Goal: Transaction & Acquisition: Purchase product/service

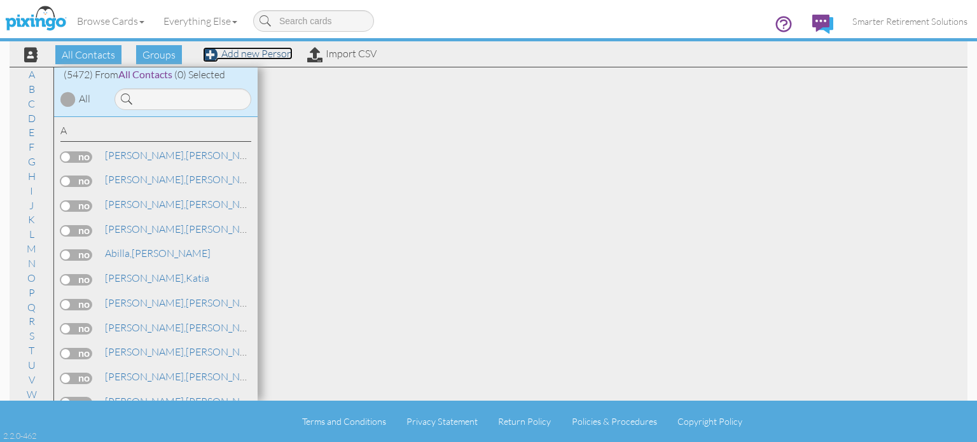
click at [285, 53] on link "Add new Person" at bounding box center [248, 53] width 90 height 13
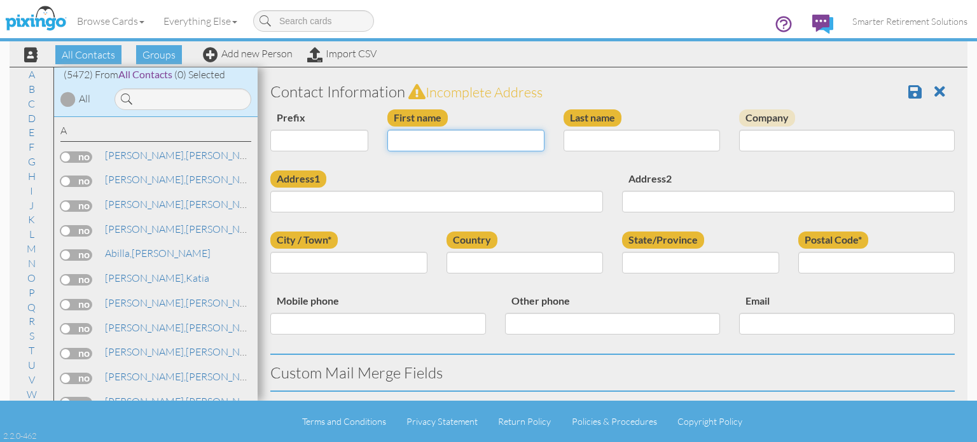
click at [435, 134] on input "First name" at bounding box center [466, 141] width 157 height 22
type input "[PERSON_NAME]"
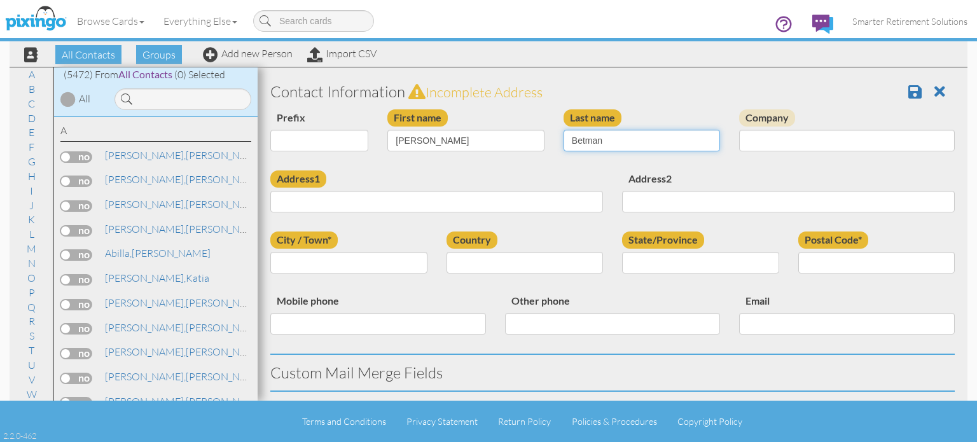
type input "Betman"
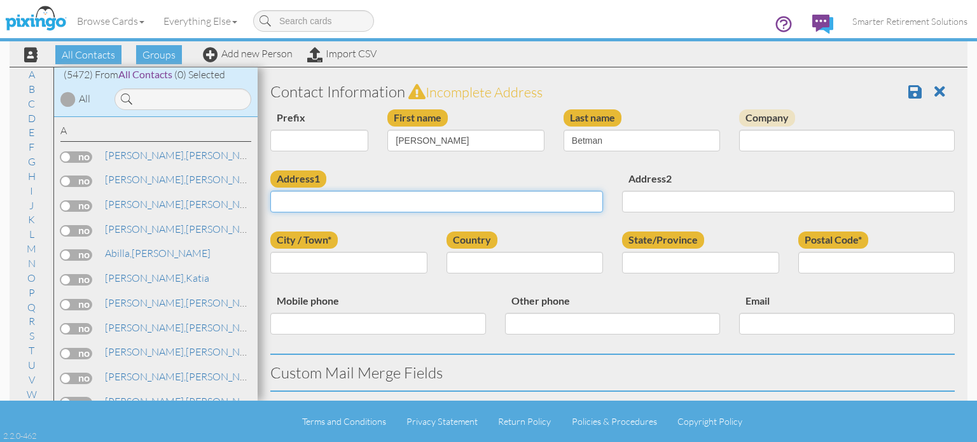
click at [378, 200] on input "Address1" at bounding box center [436, 202] width 333 height 22
paste input "[STREET_ADDRESS]"
type input "[STREET_ADDRESS]"
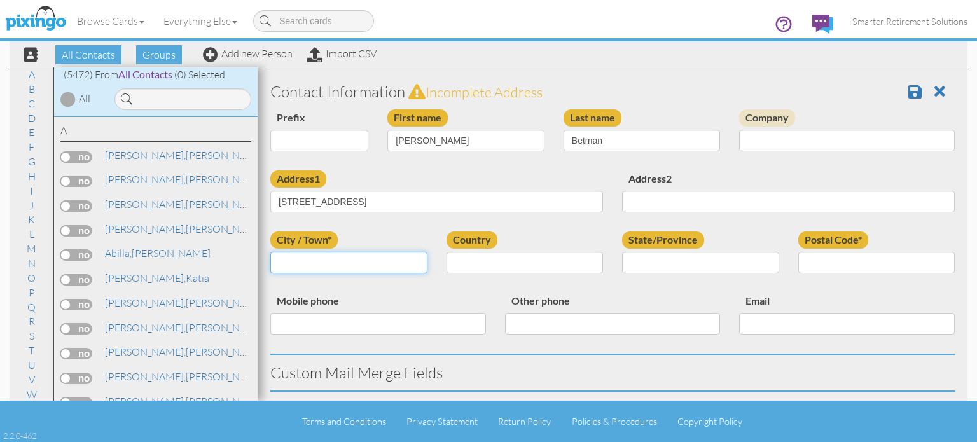
click at [372, 260] on input "City / Town*" at bounding box center [348, 263] width 157 height 22
type input "Silver Spring"
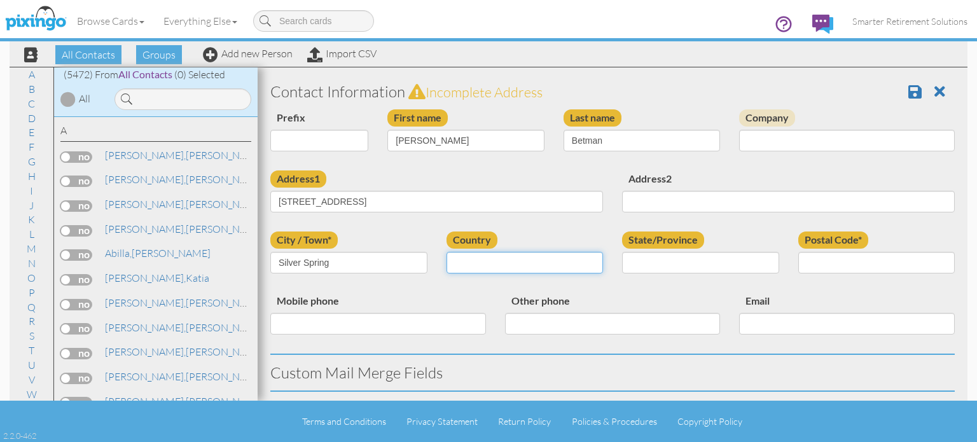
select select "object:17986"
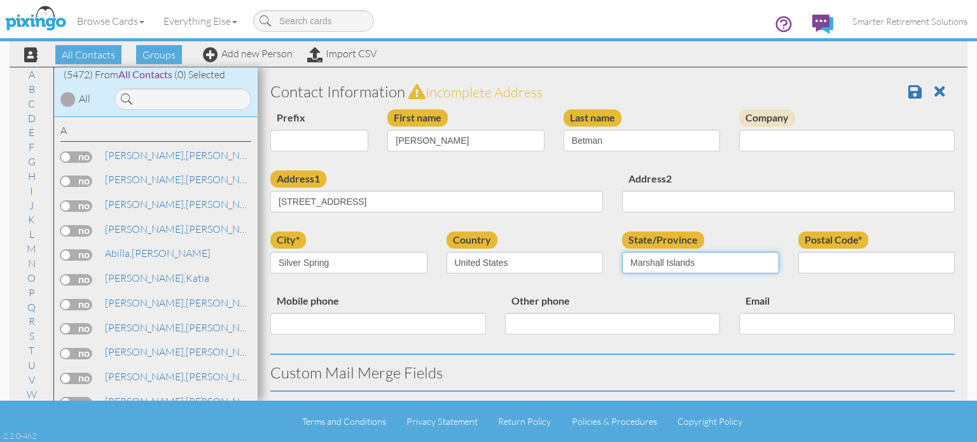
select select "object:18258"
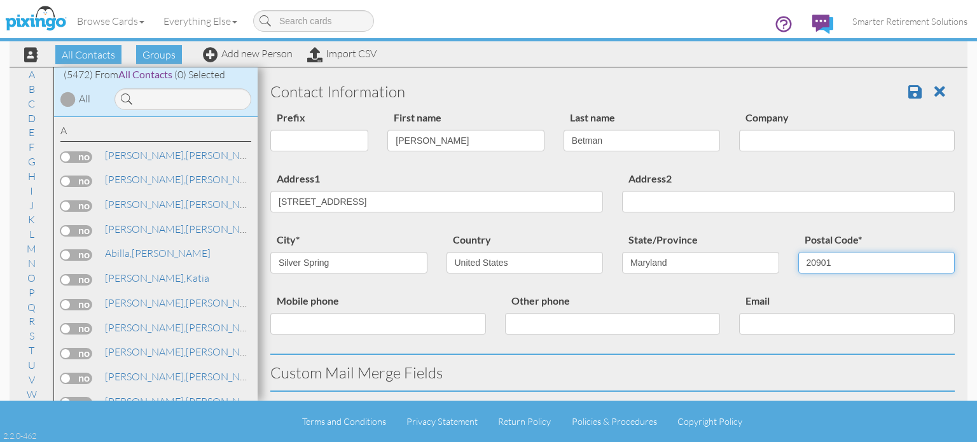
type input "20901"
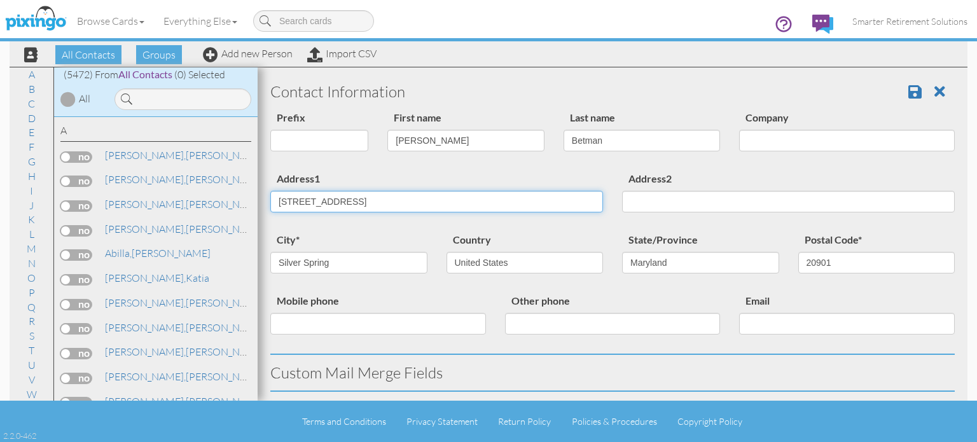
click at [676, 210] on div "Address1 [STREET_ADDRESS] Address2" at bounding box center [613, 201] width 704 height 61
click at [401, 200] on input "[STREET_ADDRESS]" at bounding box center [436, 202] width 333 height 22
click at [394, 201] on input "[STREET_ADDRESS]" at bounding box center [436, 202] width 333 height 22
drag, startPoint x: 393, startPoint y: 200, endPoint x: 522, endPoint y: 200, distance: 128.5
click at [522, 200] on input "[STREET_ADDRESS]" at bounding box center [436, 202] width 333 height 22
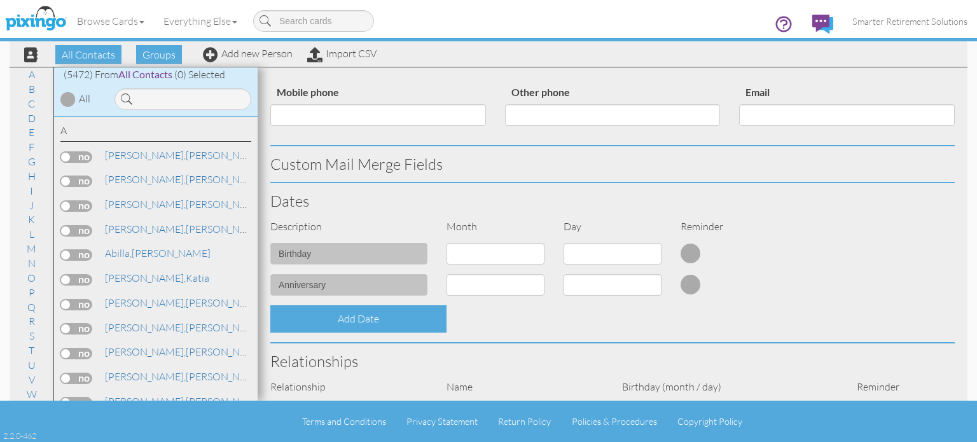
scroll to position [318, 0]
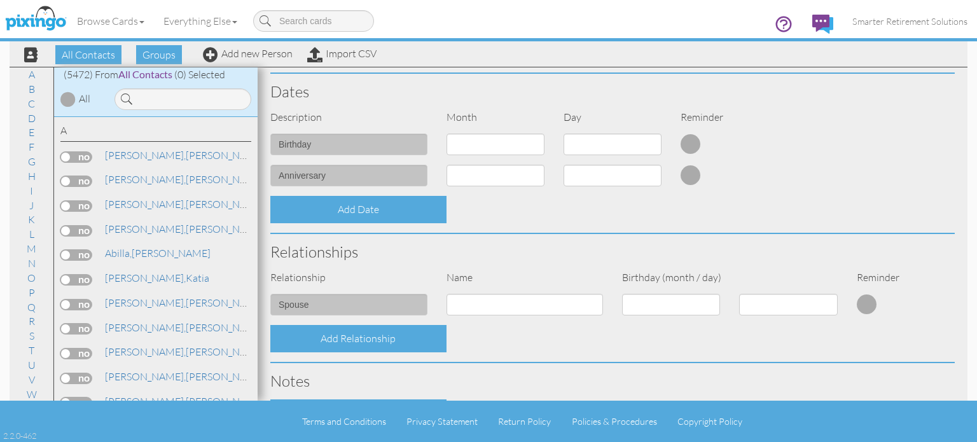
type input "[STREET_ADDRESS]"
click at [527, 136] on select "1 - [DATE] - [DATE] - [DATE] - [DATE] - [DATE] - [DATE] - [DATE] - [DATE] - [DA…" at bounding box center [496, 145] width 98 height 22
select select "object:17984"
click at [447, 134] on select "1 - [DATE] - [DATE] - [DATE] - [DATE] - [DATE] - [DATE] - [DATE] - [DATE] - [DA…" at bounding box center [496, 145] width 98 height 22
click at [608, 139] on select "1 2 3 4 5 6 7 8 9 10 11 12 13 14 15 16 17 18 19 20 21 22 23 24 25 26 27 28 29 30" at bounding box center [613, 145] width 98 height 22
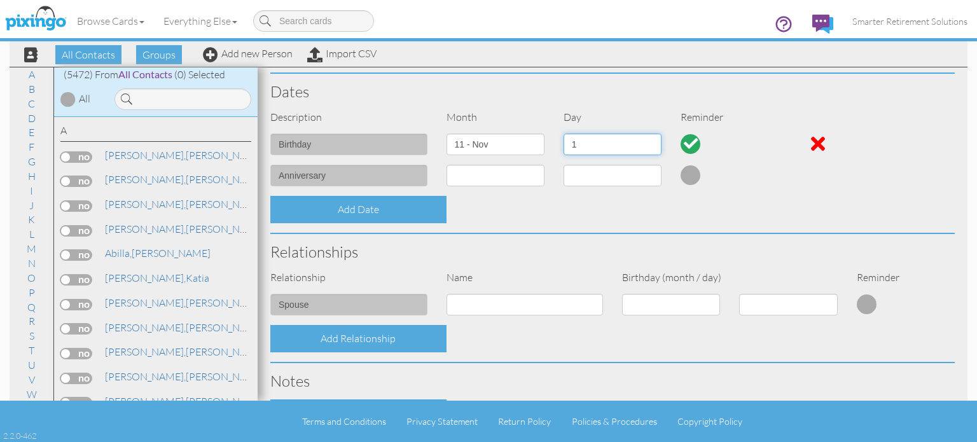
select select "number:19"
click at [564, 134] on select "1 2 3 4 5 6 7 8 9 10 11 12 13 14 15 16 17 18 19 20 21 22 23 24 25 26 27 28 29 30" at bounding box center [613, 145] width 98 height 22
click at [545, 217] on div "Add Date" at bounding box center [613, 209] width 704 height 27
click at [480, 295] on input at bounding box center [525, 305] width 157 height 22
type input "statia"
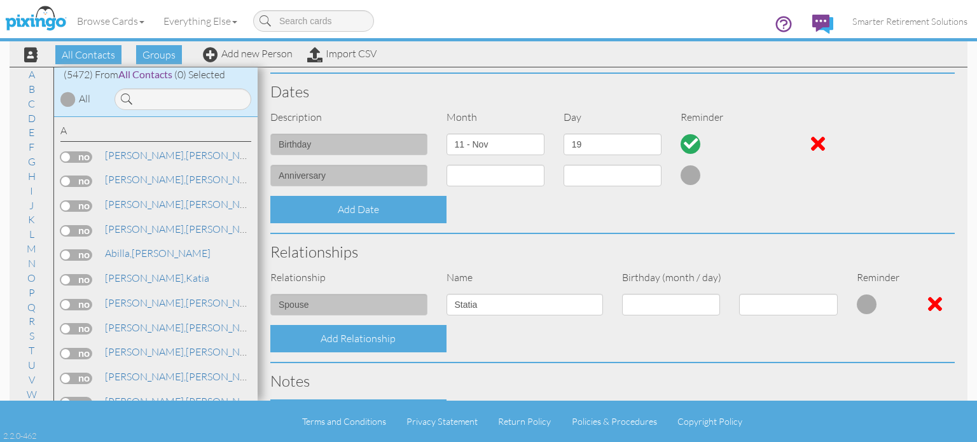
click at [528, 263] on div "Relationships" at bounding box center [613, 252] width 704 height 36
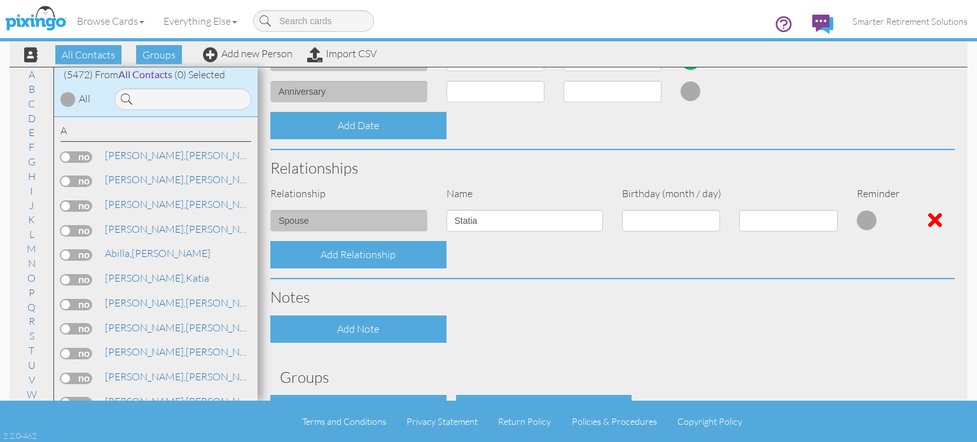
scroll to position [487, 0]
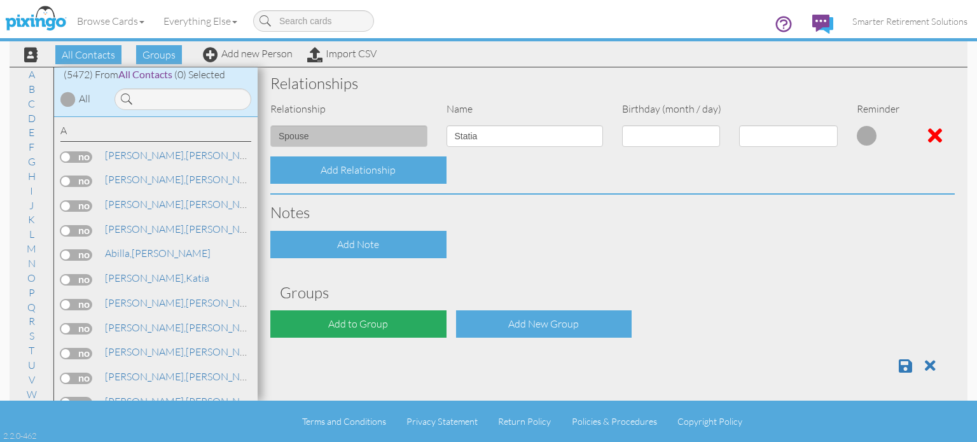
click at [379, 325] on div "Add to Group" at bounding box center [358, 324] width 176 height 27
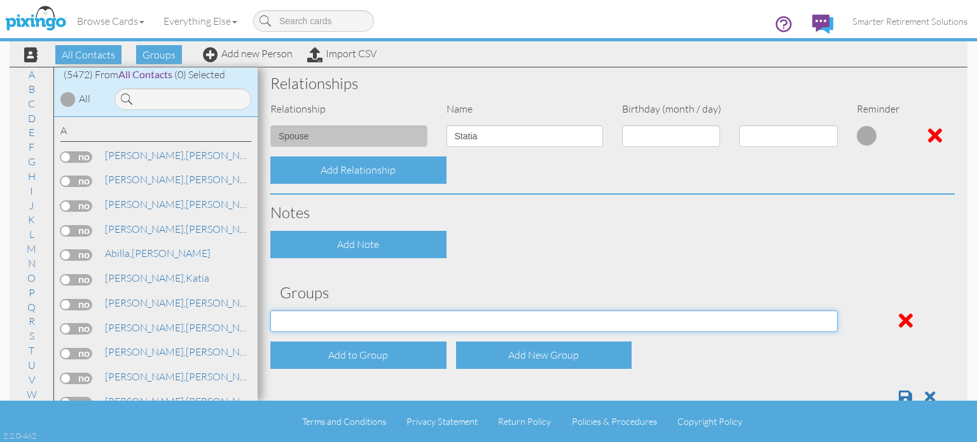
click at [370, 323] on select "[DATE] SMARTER FEDS OSD DMEA [US_STATE] [DATE] BOP Onsite 08/12 [US_STATE] Regi…" at bounding box center [554, 322] width 568 height 22
select select "object:18359"
click at [270, 311] on select "[DATE] SMARTER FEDS OSD DMEA [US_STATE] [DATE] BOP Onsite 08/12 [US_STATE] Regi…" at bounding box center [554, 322] width 568 height 22
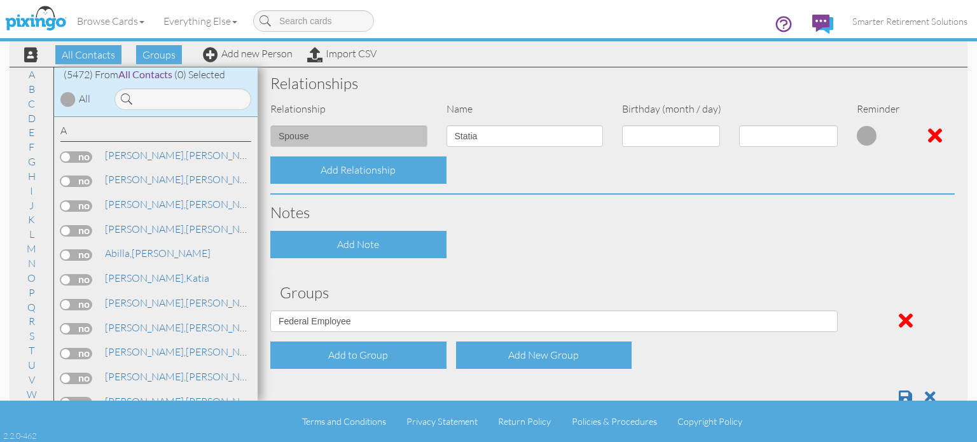
click at [531, 241] on div "Add Note" at bounding box center [613, 244] width 704 height 27
click at [899, 393] on span at bounding box center [905, 396] width 13 height 15
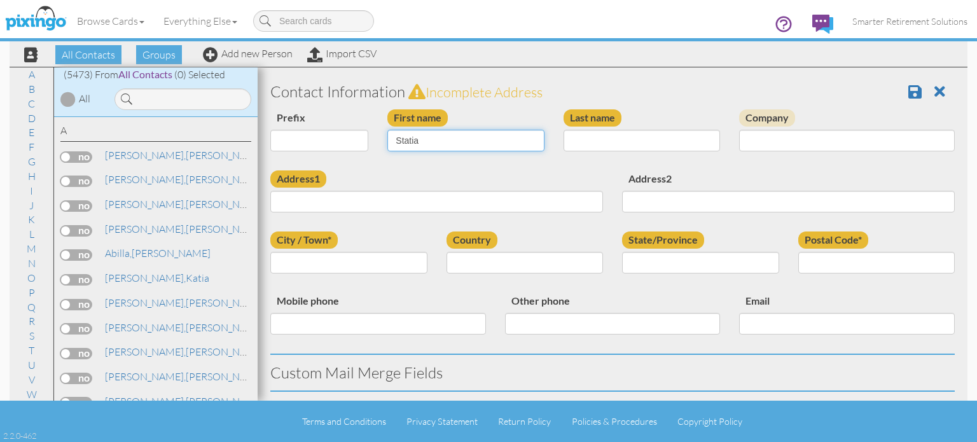
type input "Statia"
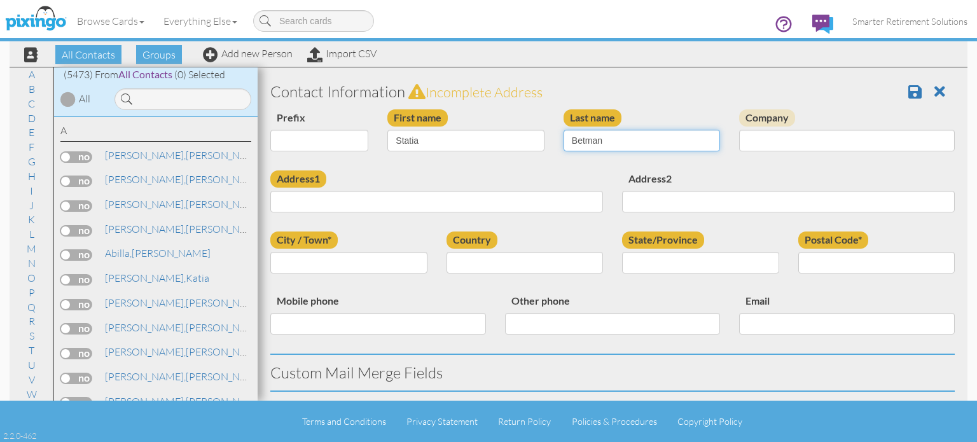
type input "Betman"
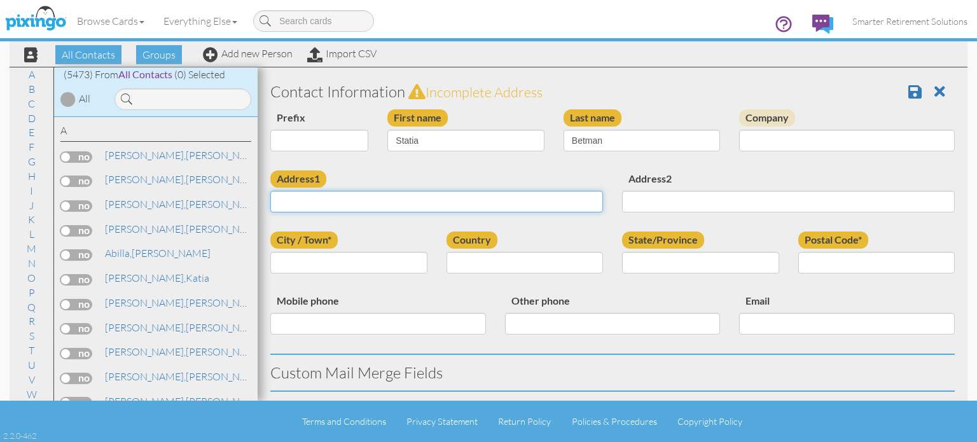
click at [442, 199] on input "Address1" at bounding box center [436, 202] width 333 height 22
paste input "[STREET_ADDRESS]"
type input "[STREET_ADDRESS]"
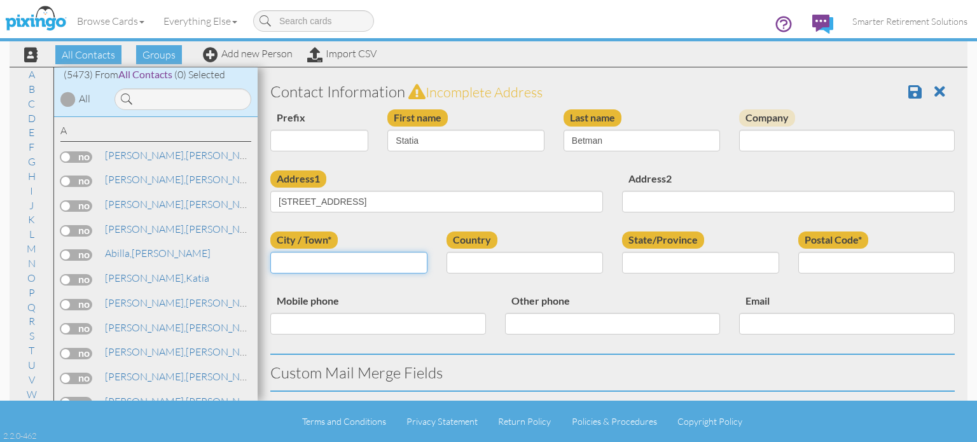
click at [398, 259] on input "City / Town*" at bounding box center [348, 263] width 157 height 22
type input "[GEOGRAPHIC_DATA]"
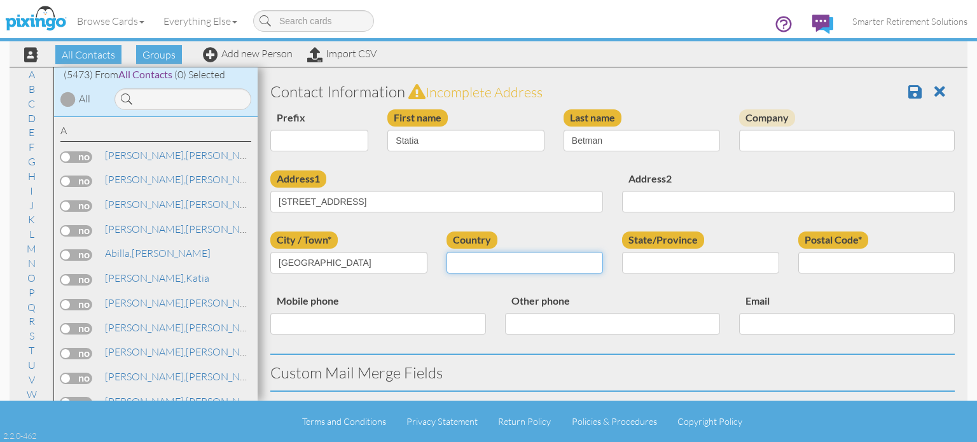
select select "object:17457"
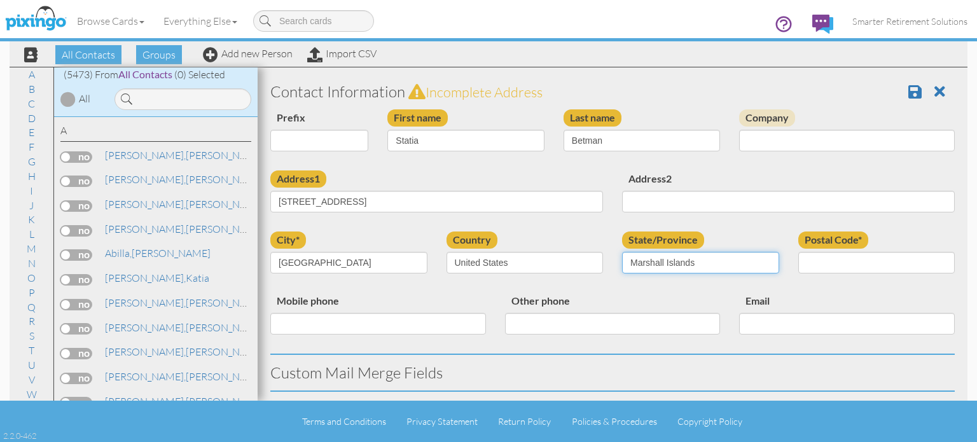
select select "object:17729"
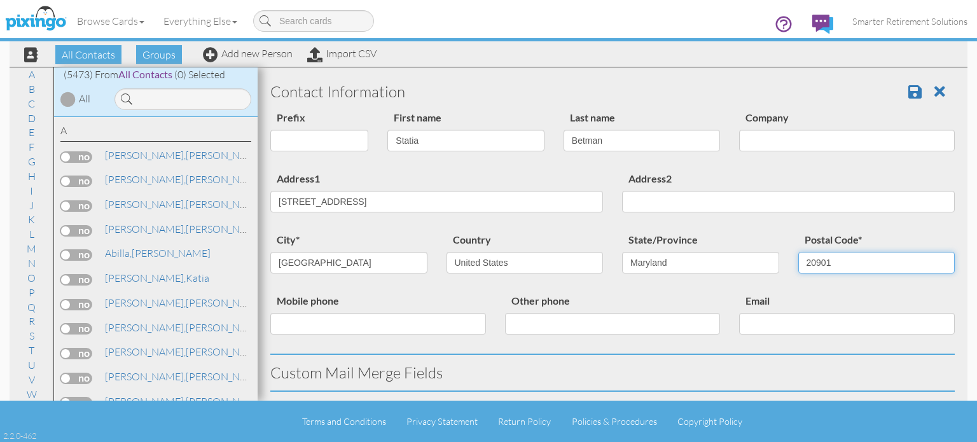
type input "20901"
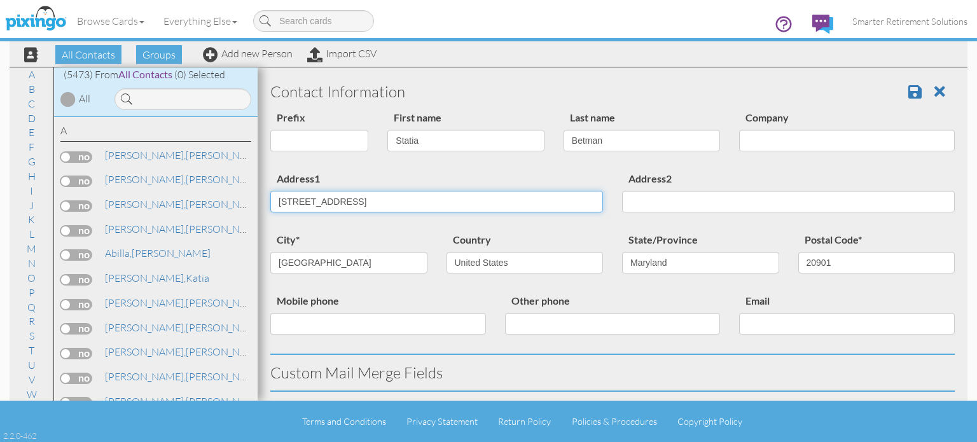
drag, startPoint x: 405, startPoint y: 199, endPoint x: 536, endPoint y: 209, distance: 131.5
click at [509, 196] on input "[STREET_ADDRESS]" at bounding box center [436, 202] width 333 height 22
type input "[STREET_ADDRESS]"
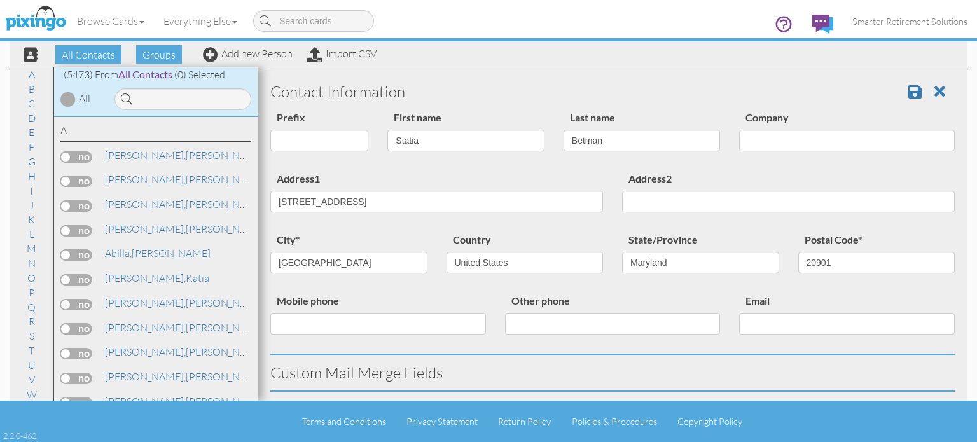
click at [606, 287] on div "city* Silver Springs Country United States -------------- Afghanistan Albania A…" at bounding box center [613, 262] width 704 height 61
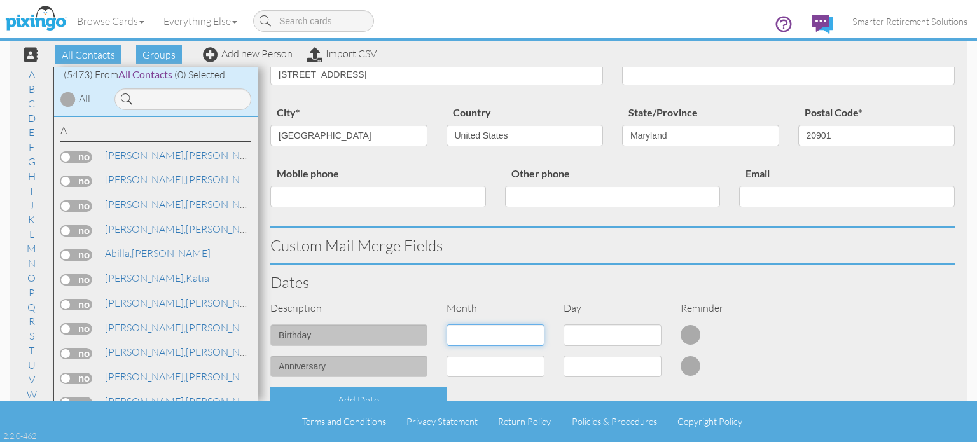
click at [504, 333] on select "1 - [DATE] - [DATE] - [DATE] - [DATE] - [DATE] - [DATE] - [DATE] - [DATE] - [DA…" at bounding box center [496, 336] width 98 height 22
select select "object:17445"
click at [447, 325] on select "1 - [DATE] - [DATE] - [DATE] - [DATE] - [DATE] - [DATE] - [DATE] - [DATE] - [DA…" at bounding box center [496, 336] width 98 height 22
click at [596, 333] on select "1 2 3 4 5 6 7 8 9 10 11 12 13 14 15 16 17 18 19 20 21 22 23 24 25 26 27 28 29 3…" at bounding box center [613, 336] width 98 height 22
select select "number:13"
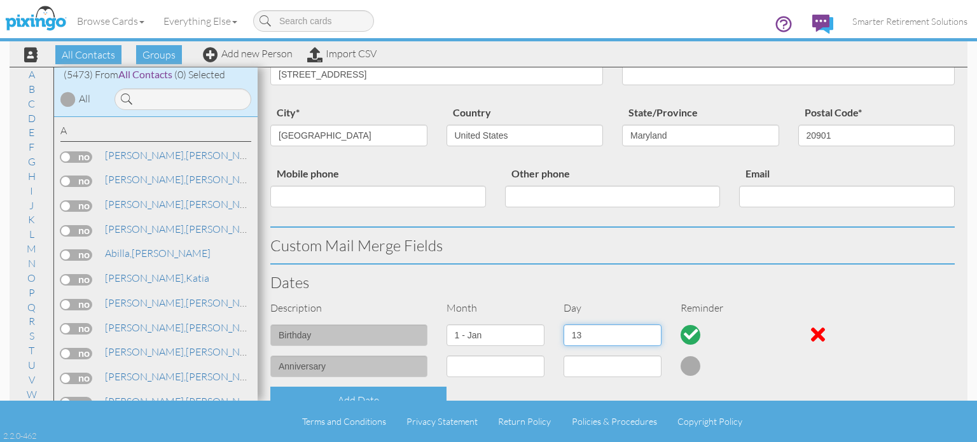
click at [564, 325] on select "1 2 3 4 5 6 7 8 9 10 11 12 13 14 15 16 17 18 19 20 21 22 23 24 25 26 27 28 29 3…" at bounding box center [613, 336] width 98 height 22
click at [575, 298] on div "Dates" at bounding box center [613, 283] width 704 height 36
click at [372, 325] on div "birthday" at bounding box center [349, 340] width 176 height 31
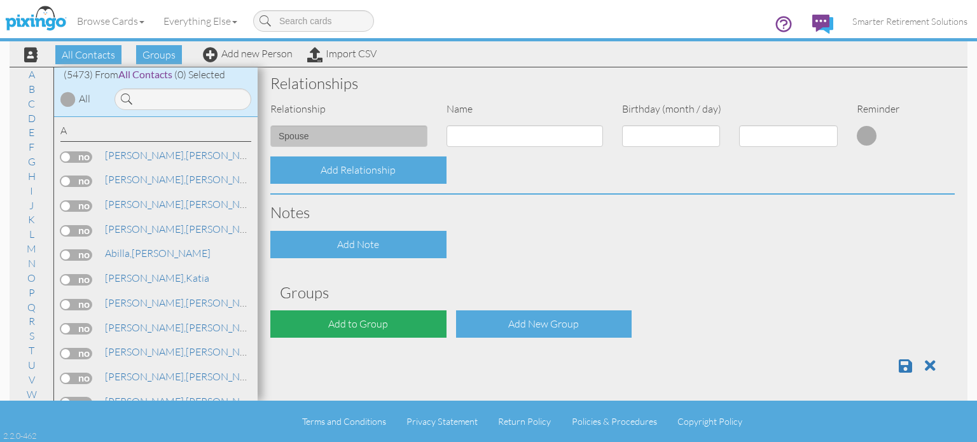
click at [342, 323] on div "Add to Group" at bounding box center [358, 324] width 176 height 27
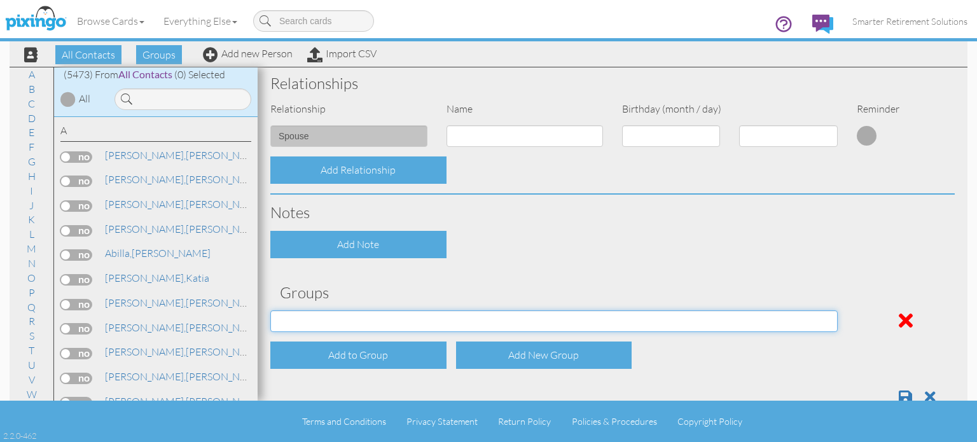
click at [342, 321] on select "[DATE] SMARTER FEDS OSD DMEA [US_STATE] [DATE] BOP Onsite 08/12 [US_STATE] Regi…" at bounding box center [554, 322] width 568 height 22
click at [270, 311] on select "[DATE] SMARTER FEDS OSD DMEA [US_STATE] [DATE] BOP Onsite 08/12 [US_STATE] Regi…" at bounding box center [554, 322] width 568 height 22
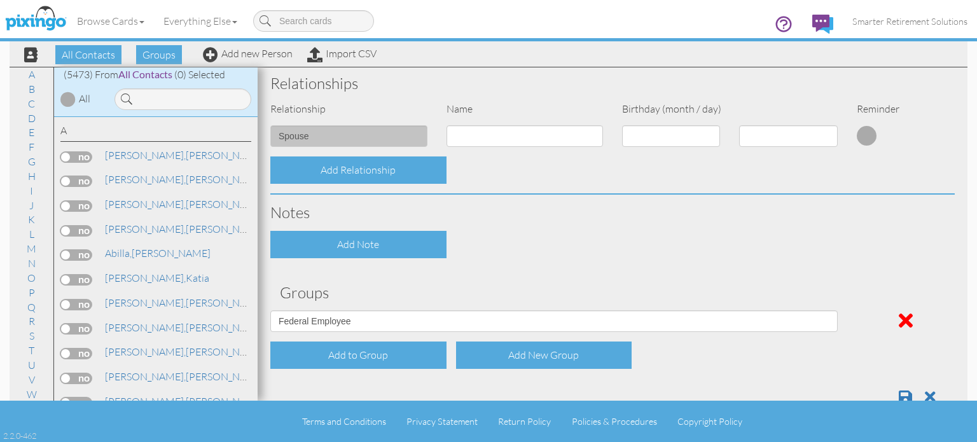
click at [605, 255] on div "Add Note" at bounding box center [613, 244] width 704 height 27
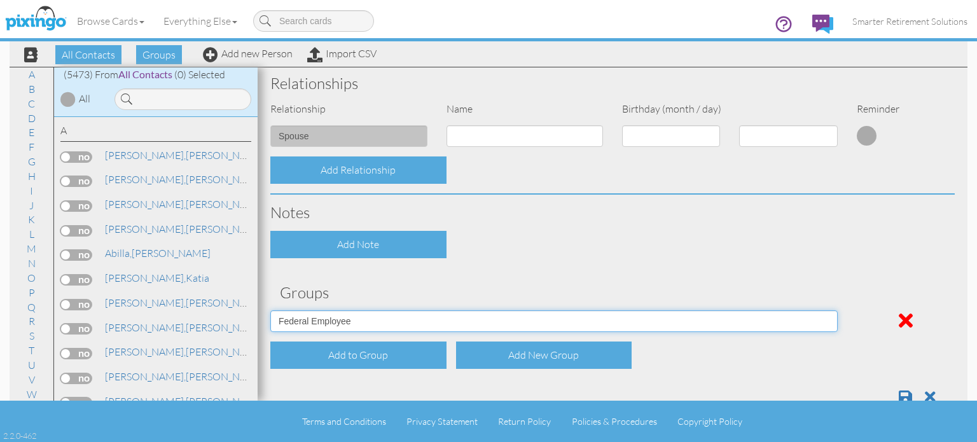
click at [686, 314] on select "[DATE] SMARTER FEDS OSD DMEA [US_STATE] [DATE] BOP Onsite 08/12 [US_STATE] Regi…" at bounding box center [554, 322] width 568 height 22
select select "object:17830"
click at [270, 311] on select "[DATE] SMARTER FEDS OSD DMEA [US_STATE] [DATE] BOP Onsite 08/12 [US_STATE] Regi…" at bounding box center [554, 322] width 568 height 22
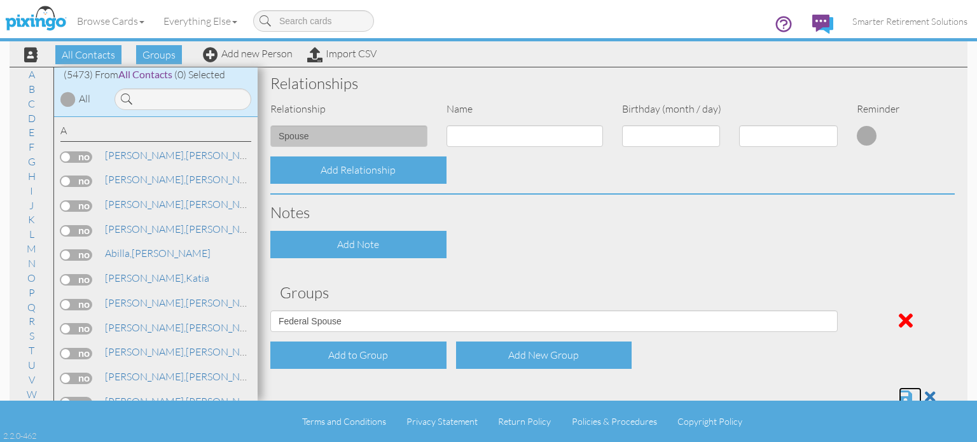
click at [899, 398] on span at bounding box center [905, 396] width 13 height 15
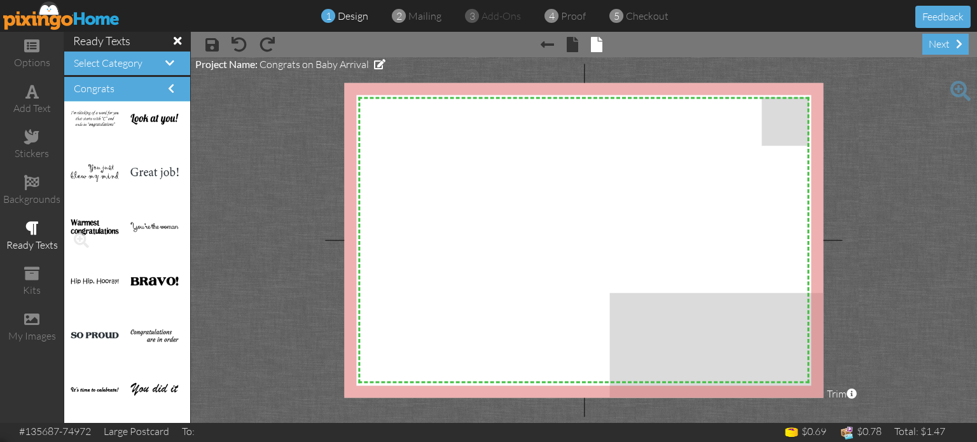
click at [99, 228] on img at bounding box center [95, 227] width 48 height 15
click at [80, 237] on span at bounding box center [82, 241] width 22 height 22
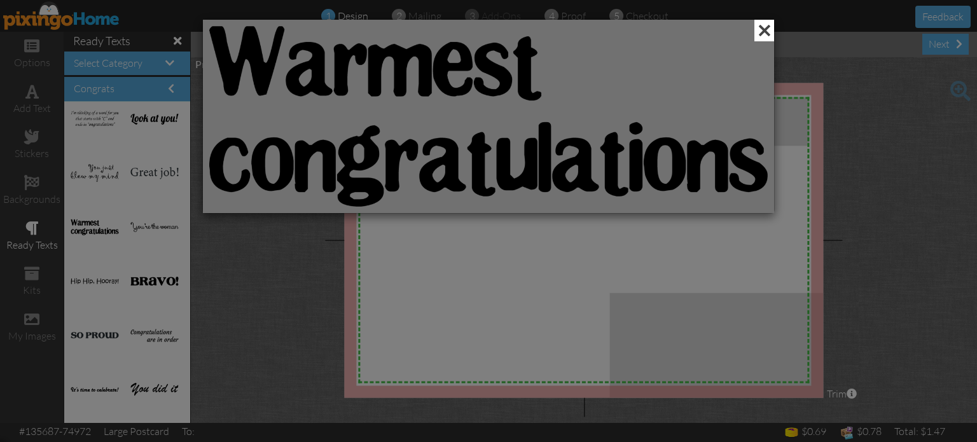
click at [770, 28] on span at bounding box center [765, 31] width 20 height 22
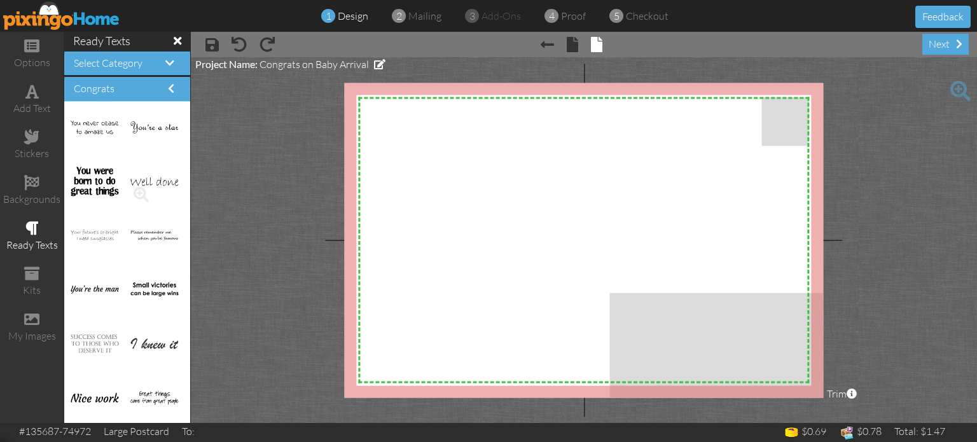
scroll to position [1628, 0]
click at [32, 106] on div "add text" at bounding box center [32, 108] width 64 height 15
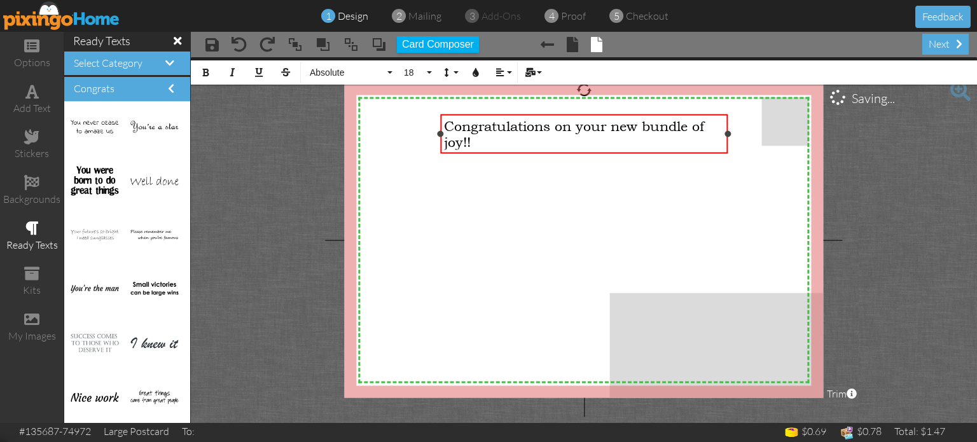
click at [448, 127] on span "Congratulations on your new bundle of joy!!" at bounding box center [574, 134] width 260 height 32
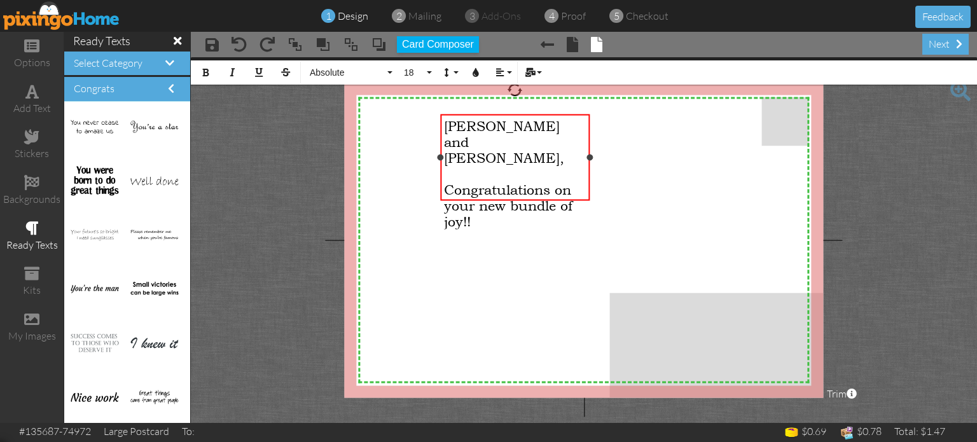
drag, startPoint x: 727, startPoint y: 151, endPoint x: 589, endPoint y: 170, distance: 139.4
click at [589, 170] on div "Adam and Statia, ​ Congratulations on your new bundle of joy!! ×" at bounding box center [515, 158] width 150 height 87
click at [499, 192] on div "Congratulations on your new bundle of joy!!" at bounding box center [515, 205] width 142 height 48
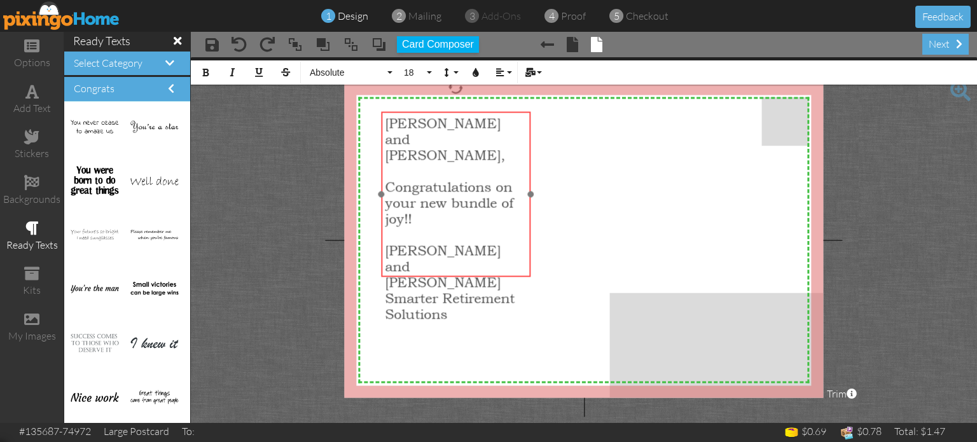
drag, startPoint x: 466, startPoint y: 279, endPoint x: 407, endPoint y: 277, distance: 59.2
click at [407, 277] on div "Adam and Statia, ​ Congratulations on your new bundle of joy!! ​ John and Stace…" at bounding box center [456, 219] width 150 height 214
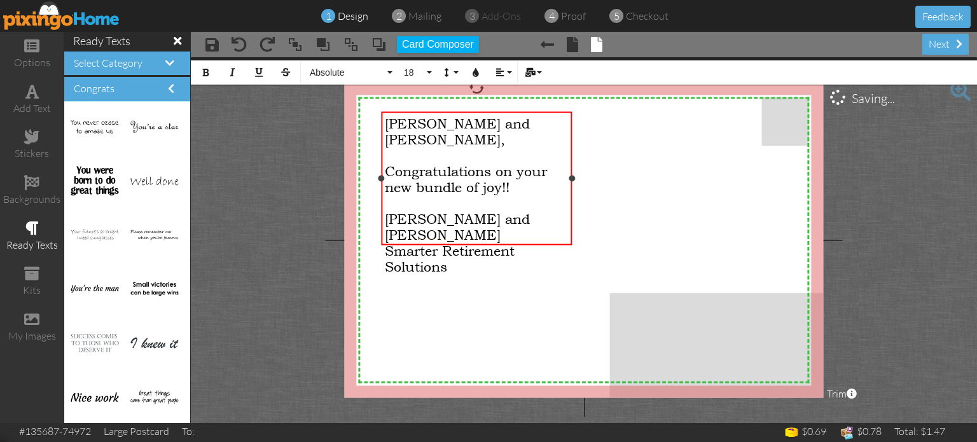
drag, startPoint x: 530, startPoint y: 195, endPoint x: 557, endPoint y: 220, distance: 37.4
click at [571, 207] on div "Adam and Statia, ​ Congratulations on your new bundle of joy!! ​ John and Stace…" at bounding box center [476, 179] width 191 height 134
click at [499, 195] on div "​" at bounding box center [476, 203] width 183 height 16
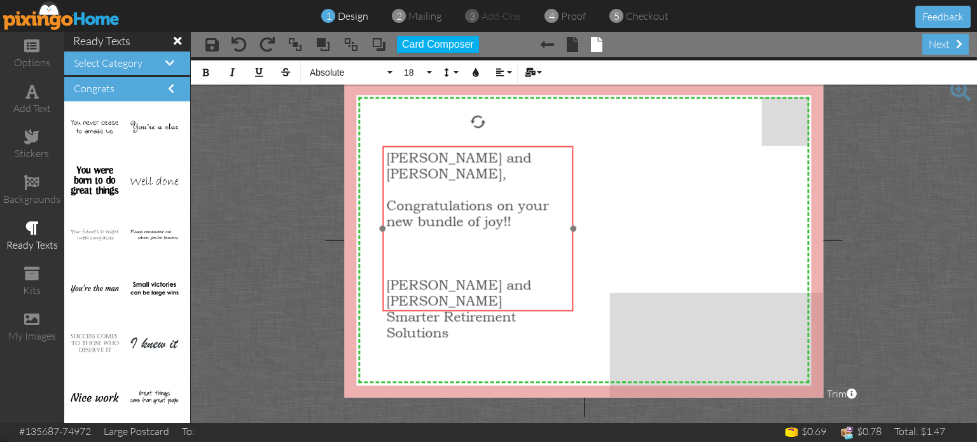
drag, startPoint x: 470, startPoint y: 276, endPoint x: 471, endPoint y: 304, distance: 28.0
click at [471, 310] on div "Adam and Statia, ​ Congratulations on your new bundle of joy!! ​ ​ ​ ​ ​ John a…" at bounding box center [477, 245] width 191 height 199
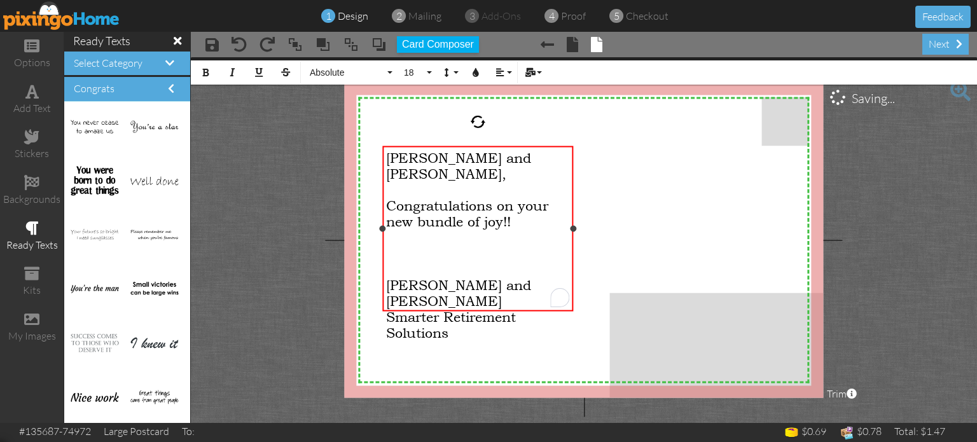
click at [491, 309] on div "Smarter Retirement Solutions" at bounding box center [477, 325] width 183 height 32
drag, startPoint x: 529, startPoint y: 207, endPoint x: 387, endPoint y: 188, distance: 143.1
click at [387, 197] on div "Congratulations on your new bundle of joy!!" at bounding box center [477, 213] width 183 height 32
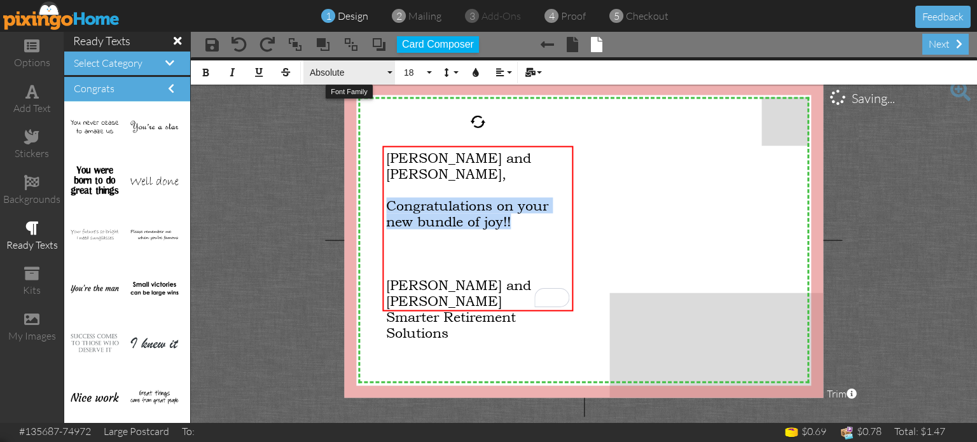
click at [373, 73] on span "Absolute" at bounding box center [347, 72] width 76 height 11
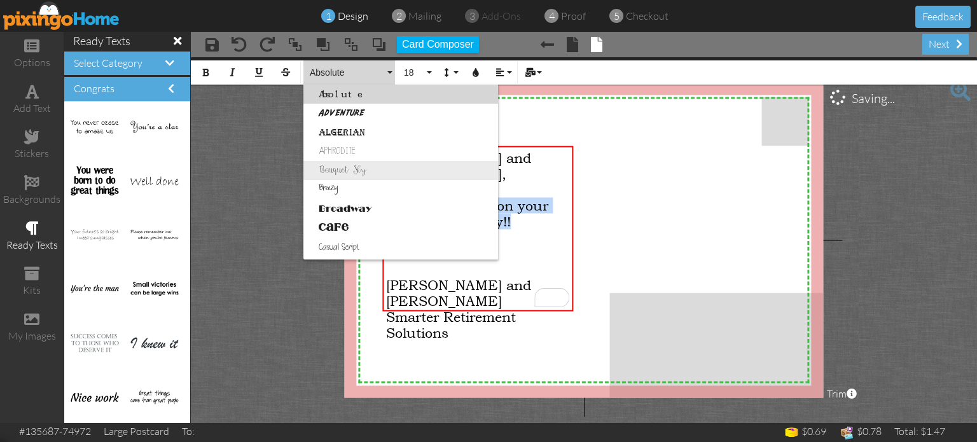
click at [353, 167] on link "Bouquet Sky" at bounding box center [401, 170] width 195 height 19
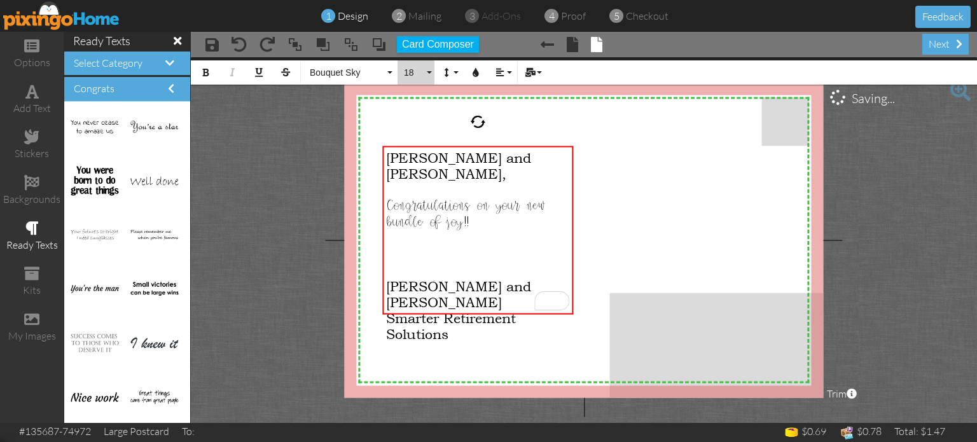
click at [428, 70] on button "18" at bounding box center [416, 72] width 37 height 24
click at [420, 228] on link "24" at bounding box center [418, 229] width 41 height 19
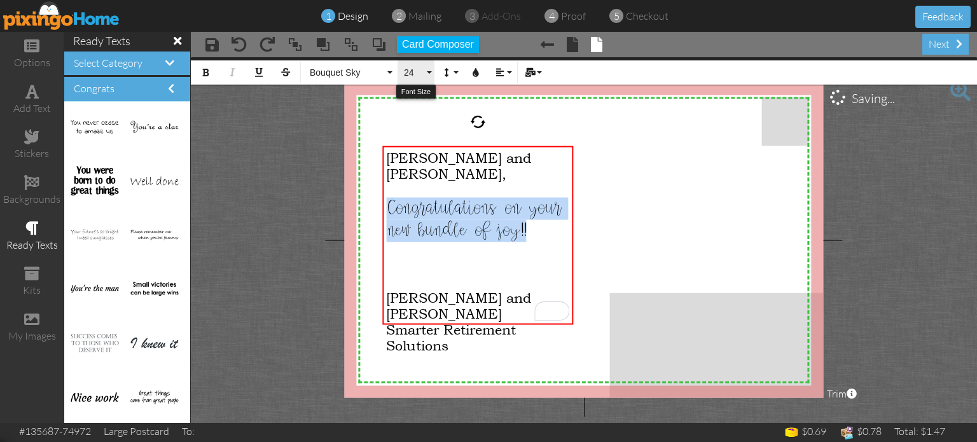
click at [425, 73] on button "24" at bounding box center [416, 72] width 37 height 24
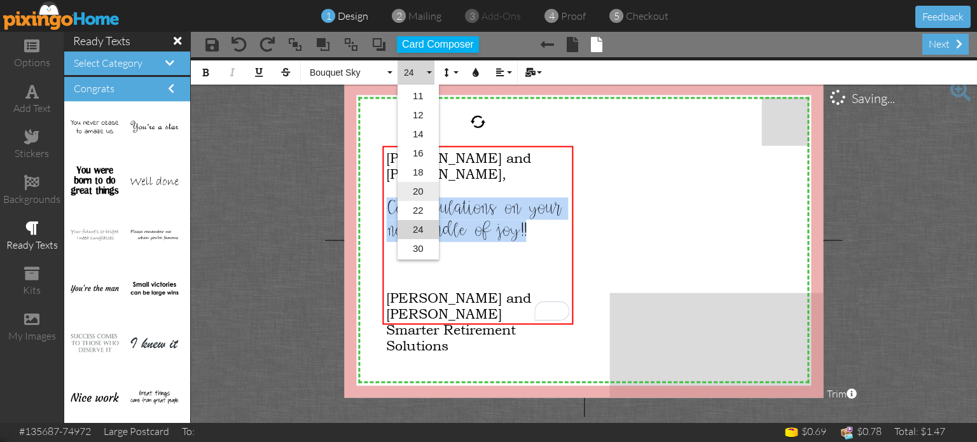
scroll to position [170, 0]
click at [419, 204] on link "36" at bounding box center [418, 210] width 41 height 19
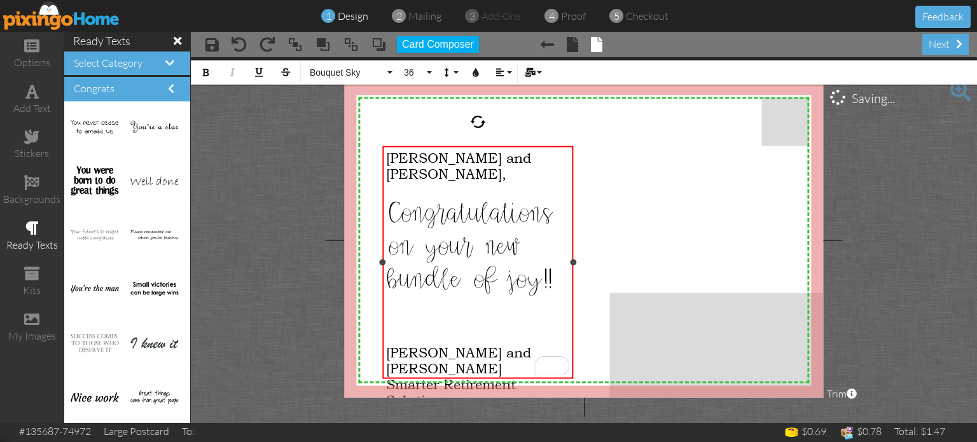
click at [510, 162] on div "Adam and Statia," at bounding box center [477, 166] width 183 height 32
drag, startPoint x: 510, startPoint y: 160, endPoint x: 387, endPoint y: 160, distance: 123.5
click at [387, 160] on div "Adam and Statia," at bounding box center [477, 166] width 183 height 32
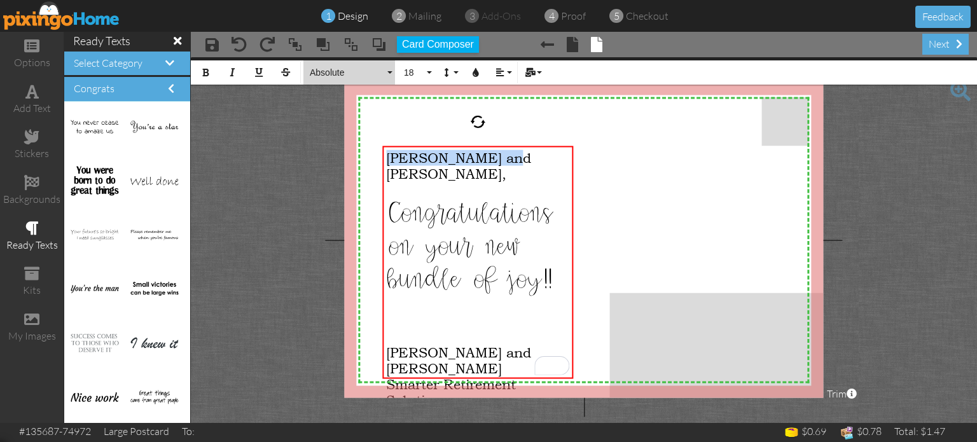
click at [357, 73] on span "Absolute" at bounding box center [347, 72] width 76 height 11
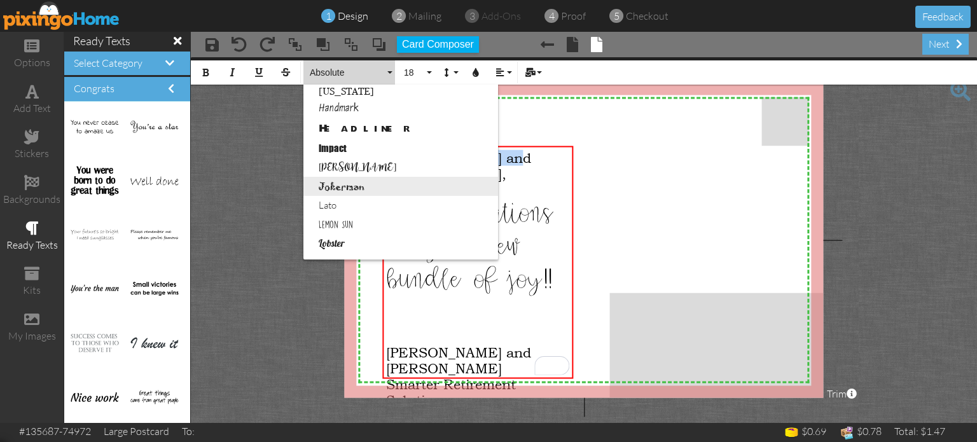
scroll to position [382, 0]
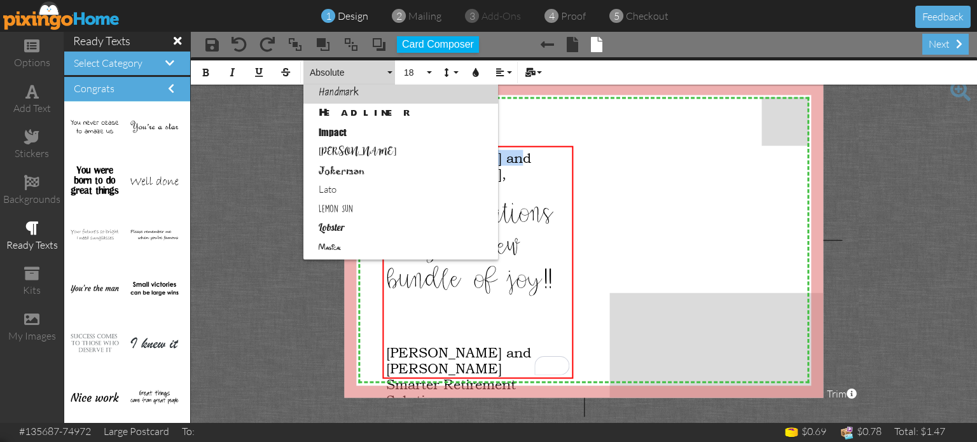
click at [343, 97] on link "Handmark" at bounding box center [401, 94] width 195 height 19
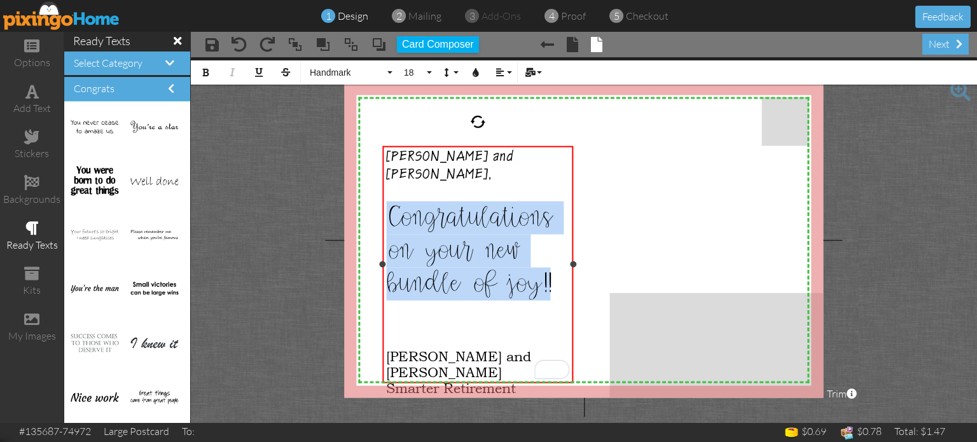
drag, startPoint x: 555, startPoint y: 270, endPoint x: 391, endPoint y: 202, distance: 177.7
click at [391, 202] on div "Congratulations on your new bundle of joy!!" at bounding box center [477, 250] width 183 height 99
click at [351, 76] on span "Bouquet Sky" at bounding box center [347, 72] width 76 height 11
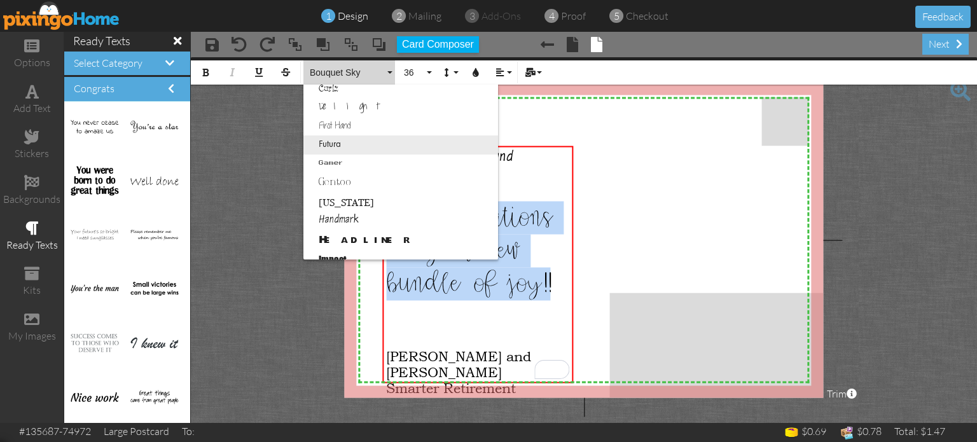
scroll to position [318, 0]
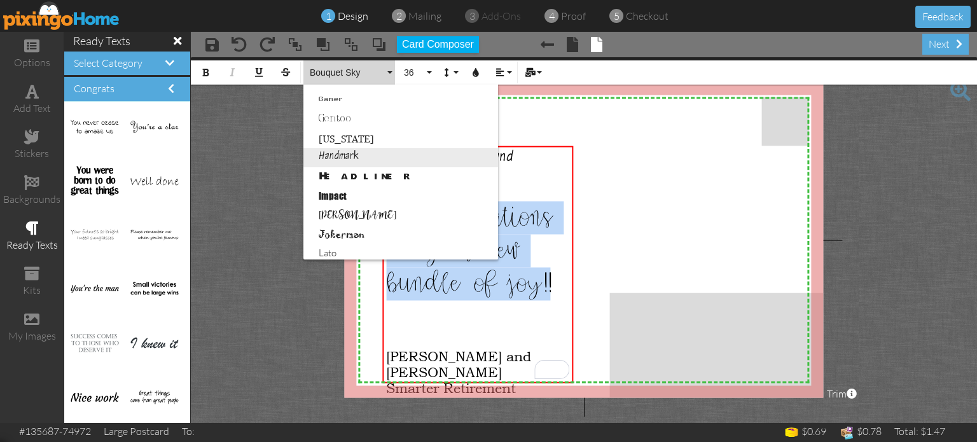
click at [338, 152] on link "Handmark" at bounding box center [401, 157] width 195 height 19
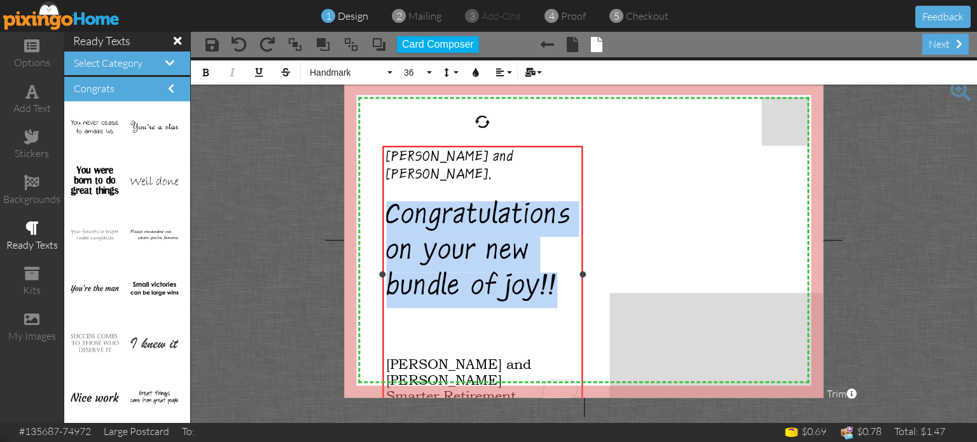
drag, startPoint x: 571, startPoint y: 276, endPoint x: 580, endPoint y: 276, distance: 9.5
click at [580, 276] on div at bounding box center [583, 274] width 6 height 6
click at [529, 239] on span "Congratulations on your new bundle of joy!!" at bounding box center [479, 254] width 186 height 107
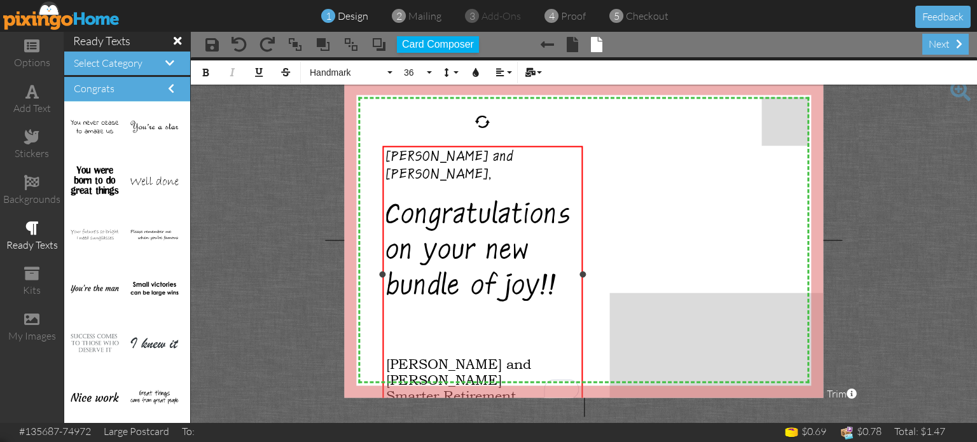
click at [397, 324] on div "​" at bounding box center [482, 332] width 193 height 16
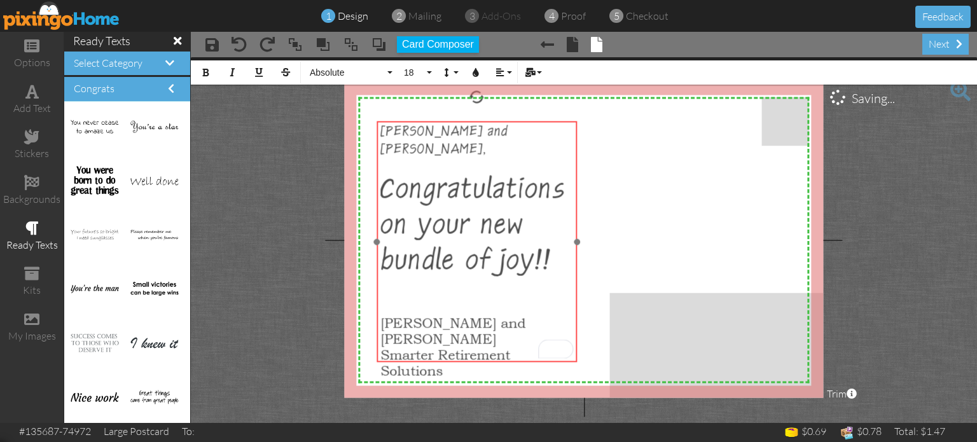
drag, startPoint x: 512, startPoint y: 144, endPoint x: 506, endPoint y: 120, distance: 25.5
click at [506, 120] on div at bounding box center [477, 242] width 207 height 248
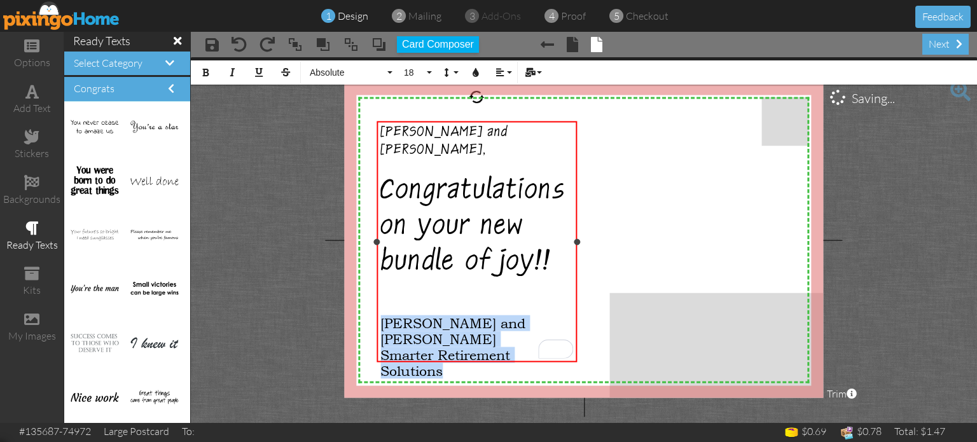
drag, startPoint x: 451, startPoint y: 349, endPoint x: 382, endPoint y: 319, distance: 75.5
click at [382, 319] on div "Adam and Statia, ​ Congratulations on your new bundle of joy!! ​ ​ ​ John and S…" at bounding box center [477, 252] width 193 height 254
click at [384, 76] on span "Absolute" at bounding box center [347, 72] width 76 height 11
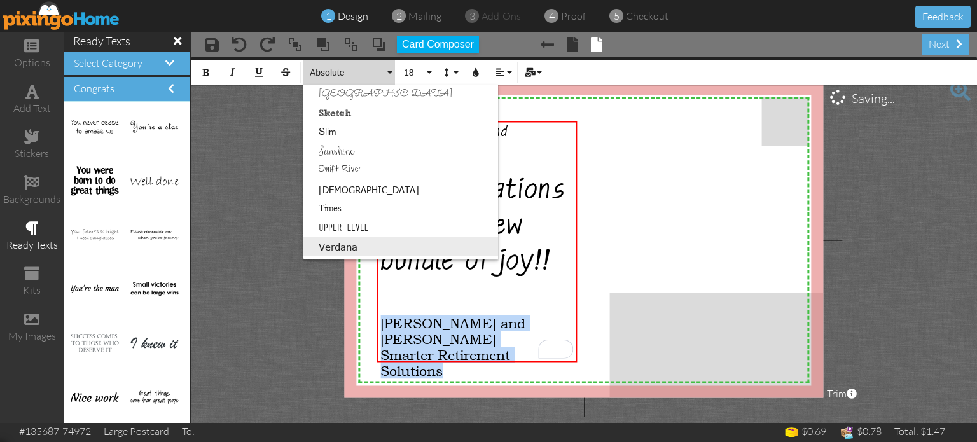
scroll to position [817, 0]
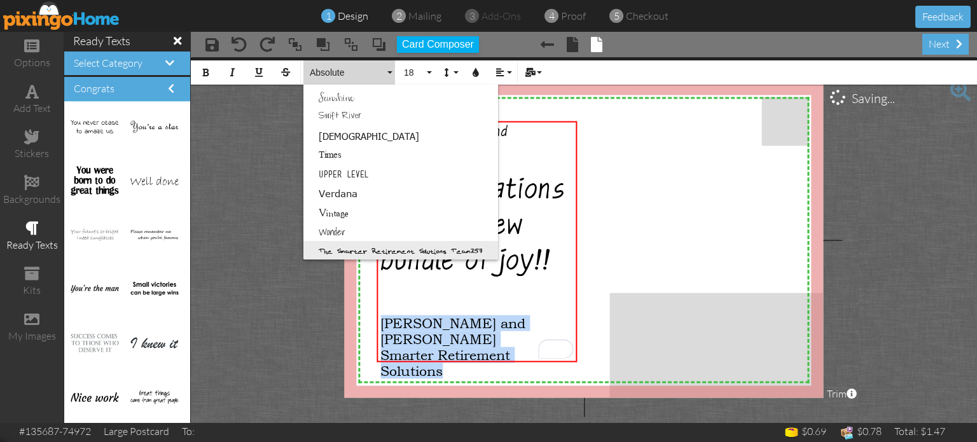
click at [336, 248] on link "The Smarter Retirement Solutions Team257" at bounding box center [401, 250] width 195 height 19
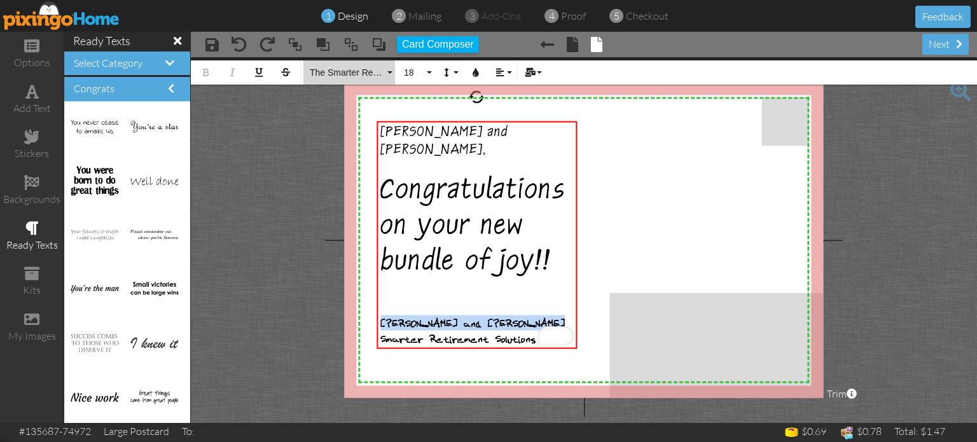
click at [384, 68] on span "The Smarter Retirement Solutions Team257" at bounding box center [347, 72] width 76 height 11
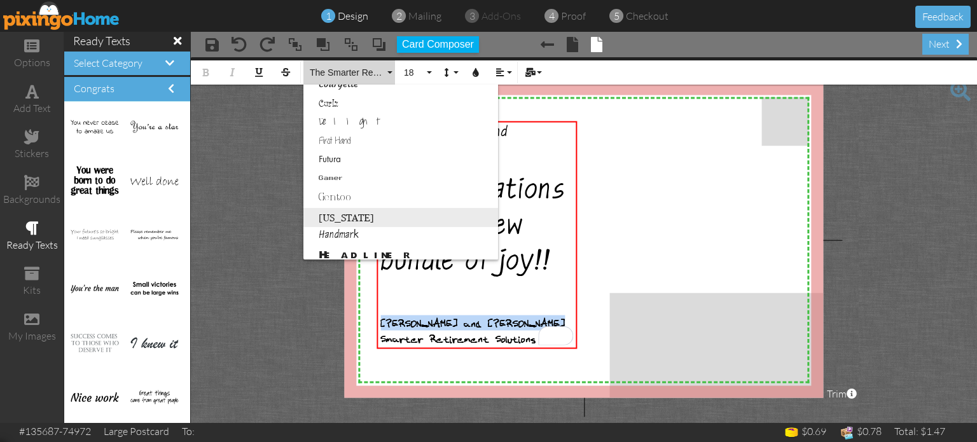
scroll to position [308, 0]
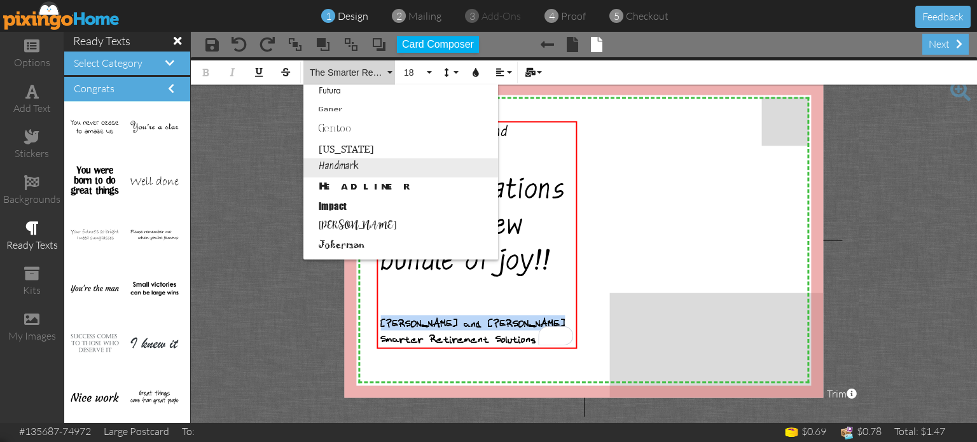
click at [354, 163] on link "Handmark" at bounding box center [401, 167] width 195 height 19
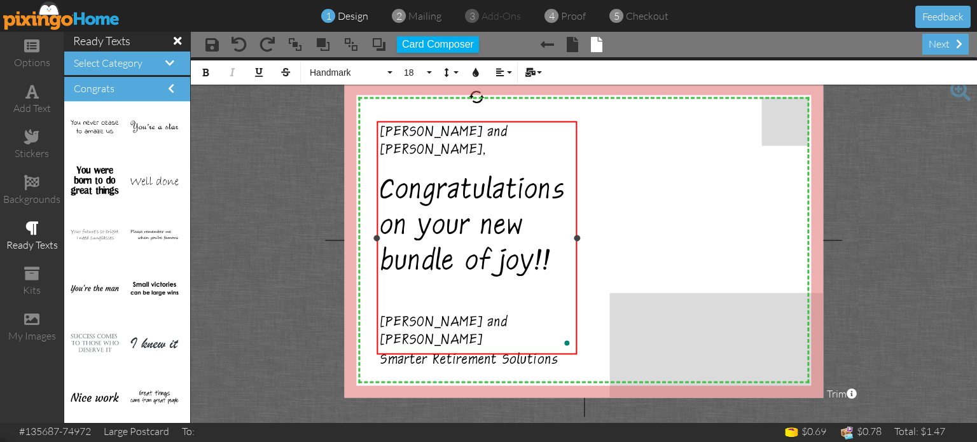
click at [433, 288] on div "​" at bounding box center [477, 291] width 193 height 16
click at [552, 353] on span "Smarter Retirement Solutions" at bounding box center [470, 362] width 178 height 18
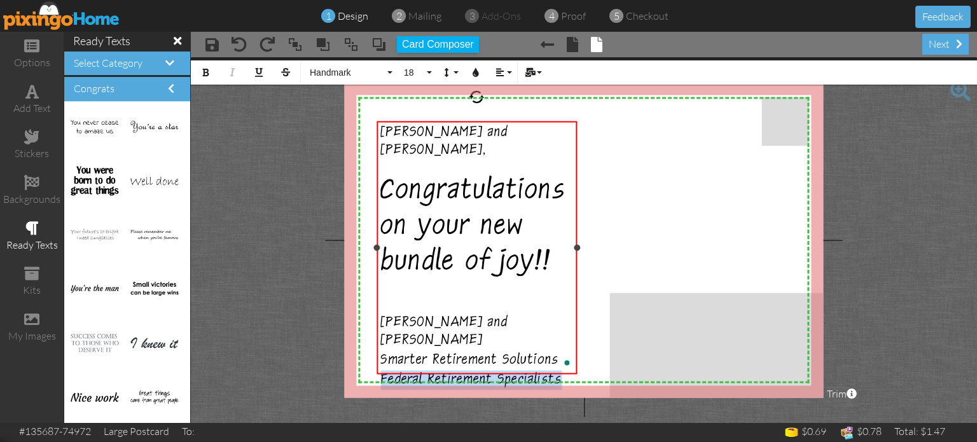
drag, startPoint x: 557, startPoint y: 361, endPoint x: 381, endPoint y: 361, distance: 176.3
click at [381, 370] on div "Federal Retirement Specialists" at bounding box center [477, 380] width 193 height 20
click at [430, 71] on button "18" at bounding box center [416, 72] width 37 height 24
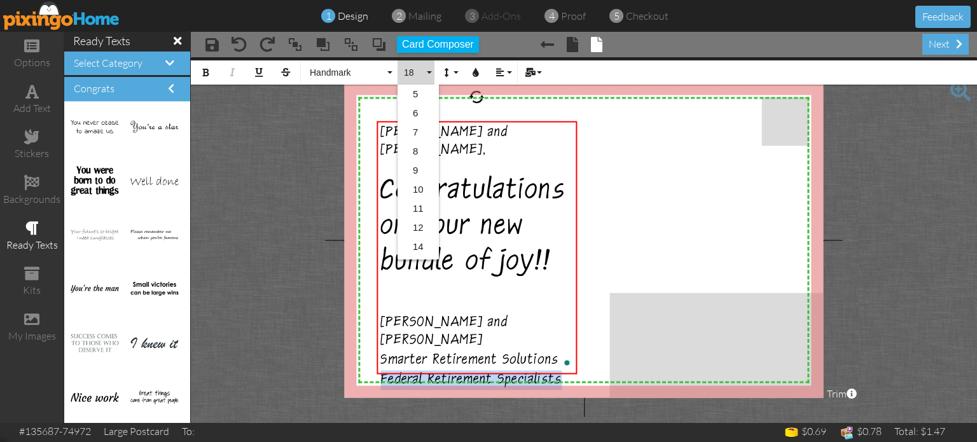
scroll to position [113, 0]
click at [420, 129] on link "14" at bounding box center [418, 134] width 41 height 19
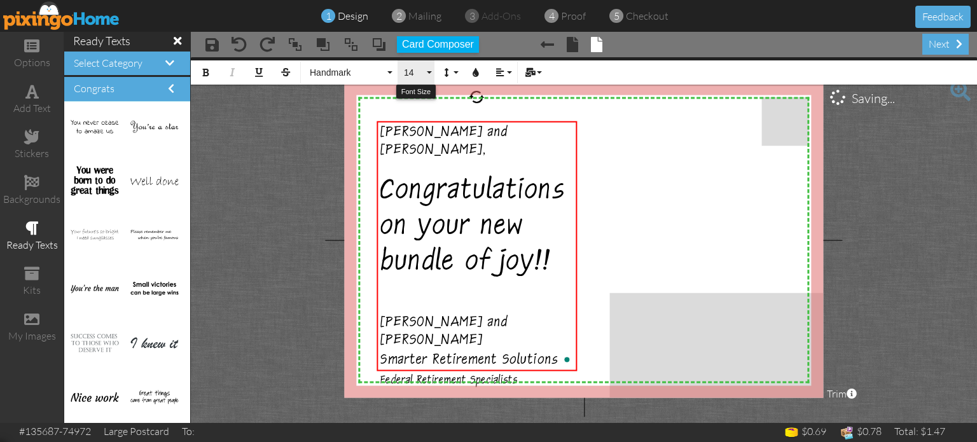
click at [414, 73] on span "14" at bounding box center [414, 72] width 22 height 11
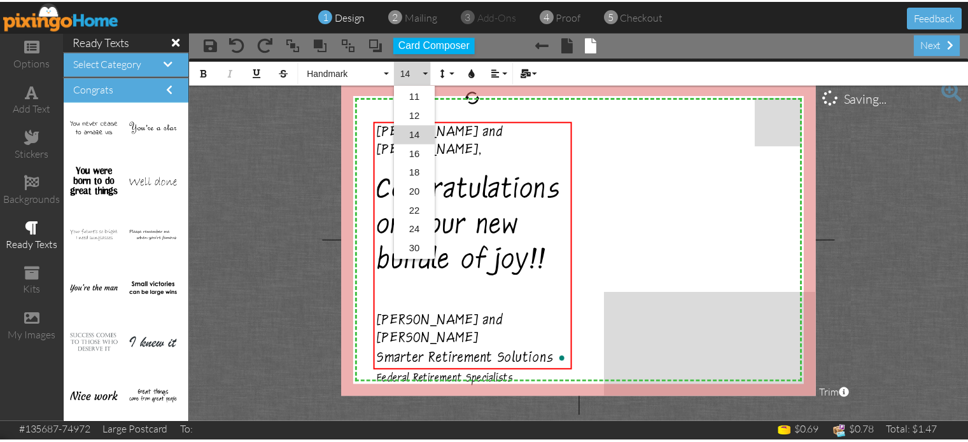
scroll to position [74, 0]
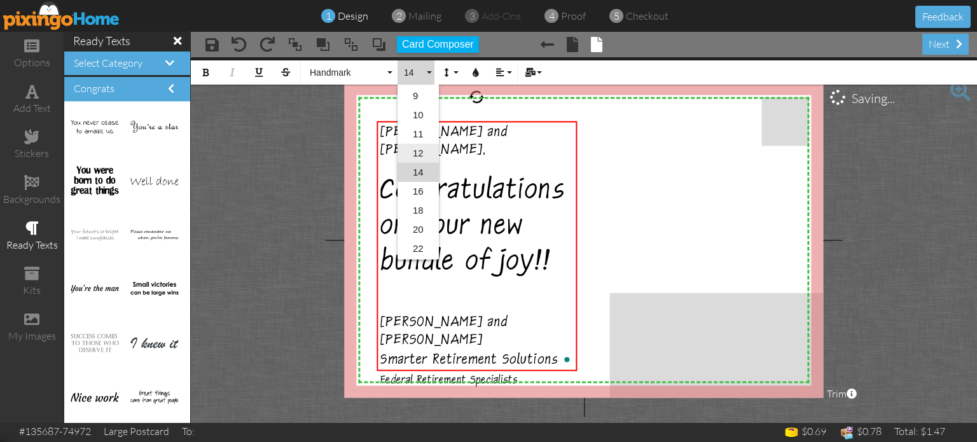
click at [414, 147] on link "12" at bounding box center [418, 153] width 41 height 19
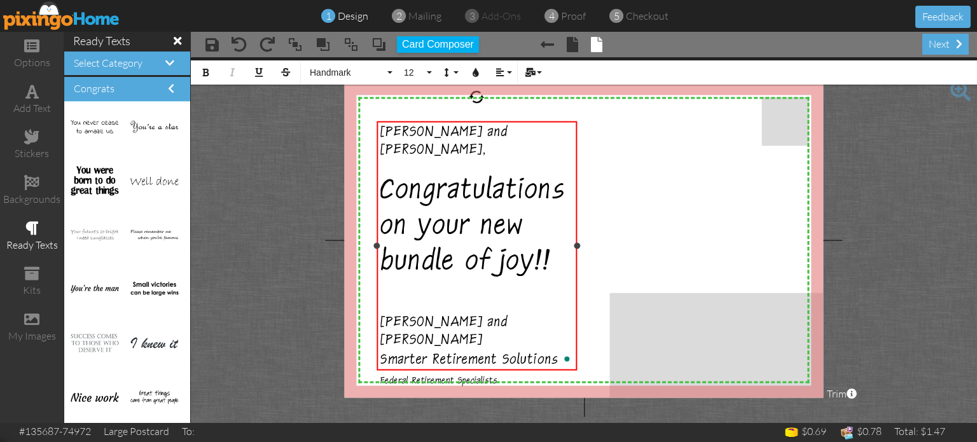
click at [466, 315] on span "John and Stacey Ripley" at bounding box center [444, 333] width 127 height 36
click at [942, 45] on div "next" at bounding box center [946, 44] width 46 height 21
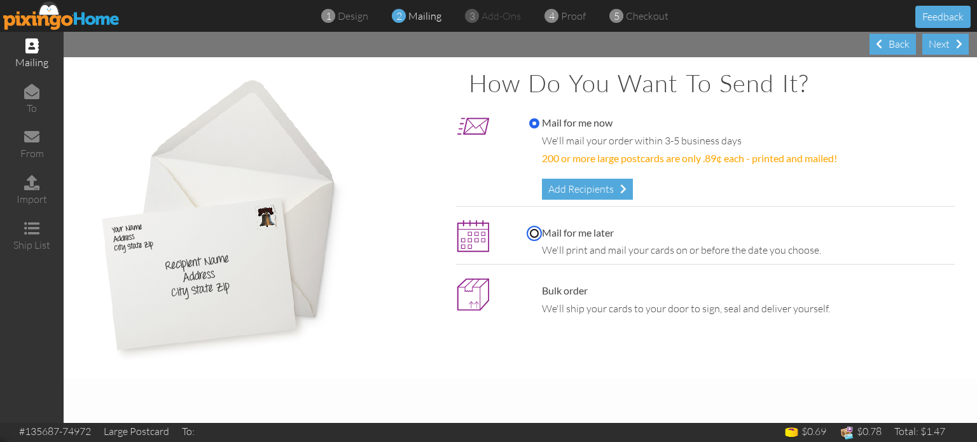
click at [535, 231] on input "Mail for me later" at bounding box center [534, 233] width 10 height 10
radio input "true"
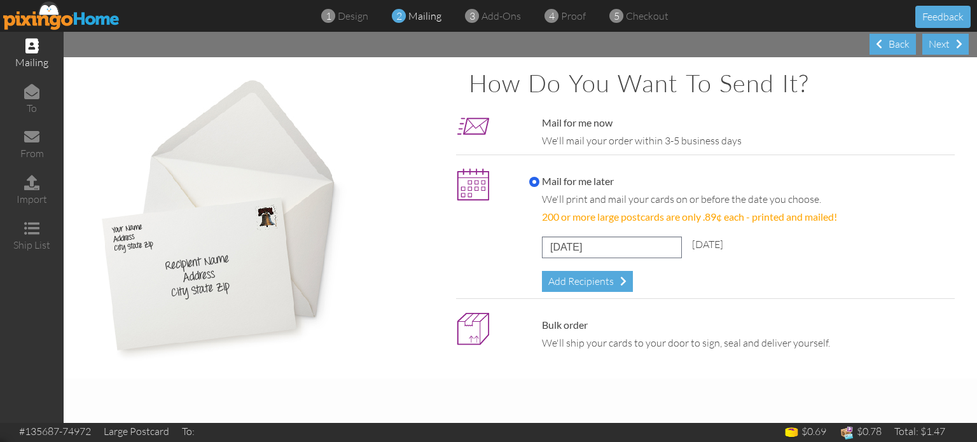
click at [85, 15] on img at bounding box center [61, 15] width 117 height 29
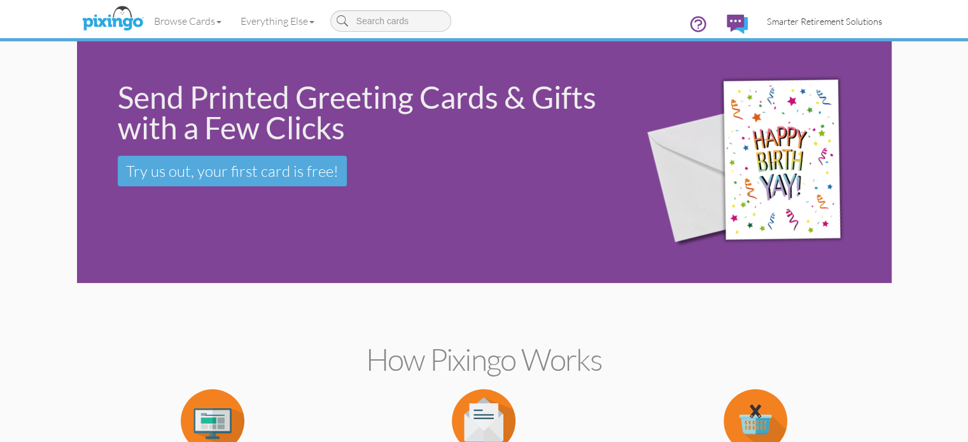
drag, startPoint x: 888, startPoint y: 17, endPoint x: 923, endPoint y: 41, distance: 42.7
click at [882, 17] on span "Smarter Retirement Solutions" at bounding box center [824, 21] width 115 height 11
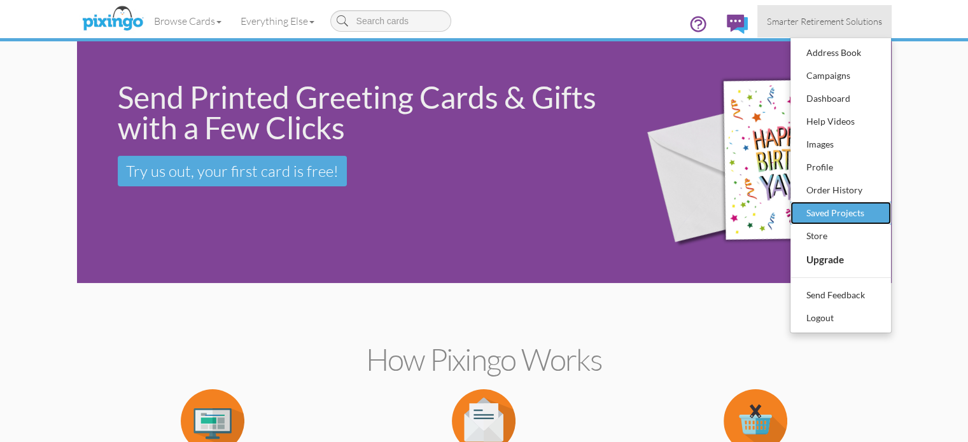
click at [878, 206] on div "Saved Projects" at bounding box center [840, 213] width 75 height 19
